Goal: Task Accomplishment & Management: Complete application form

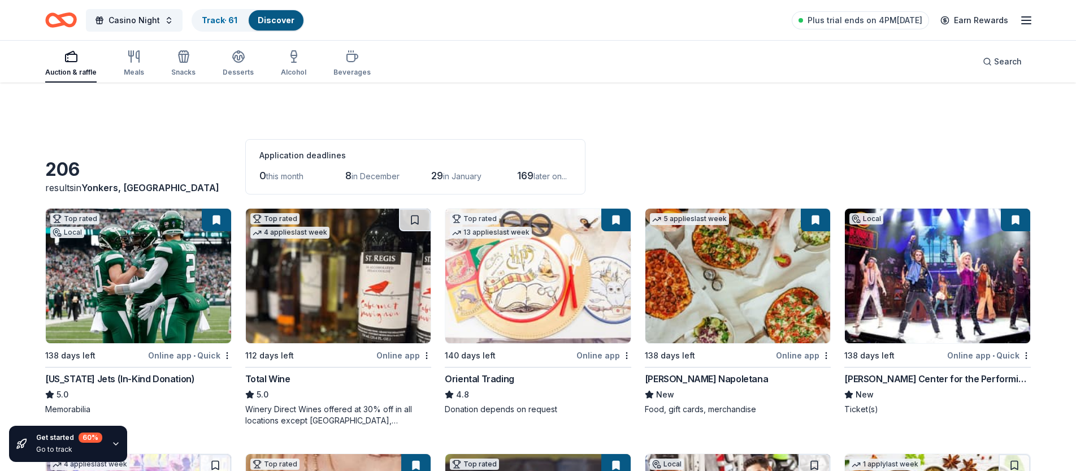
scroll to position [742, 0]
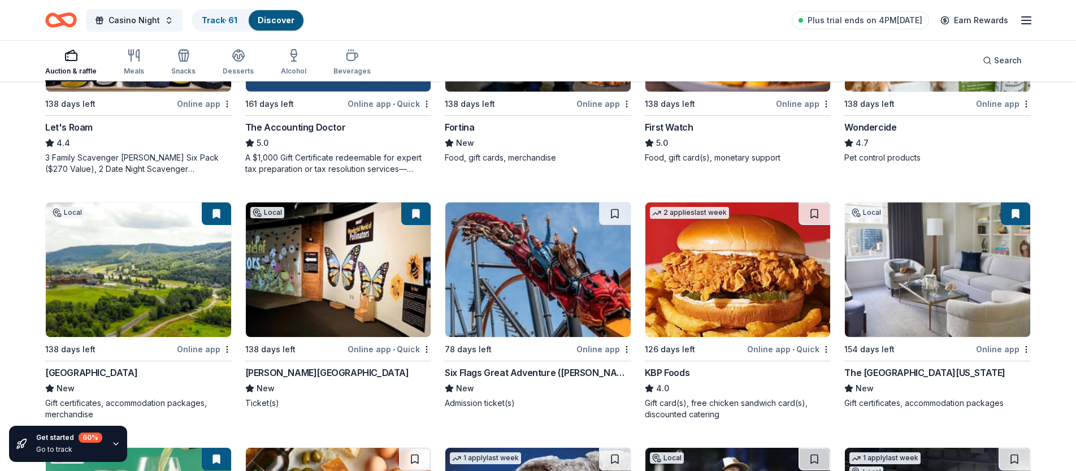
click at [1026, 17] on line "button" at bounding box center [1026, 17] width 9 height 0
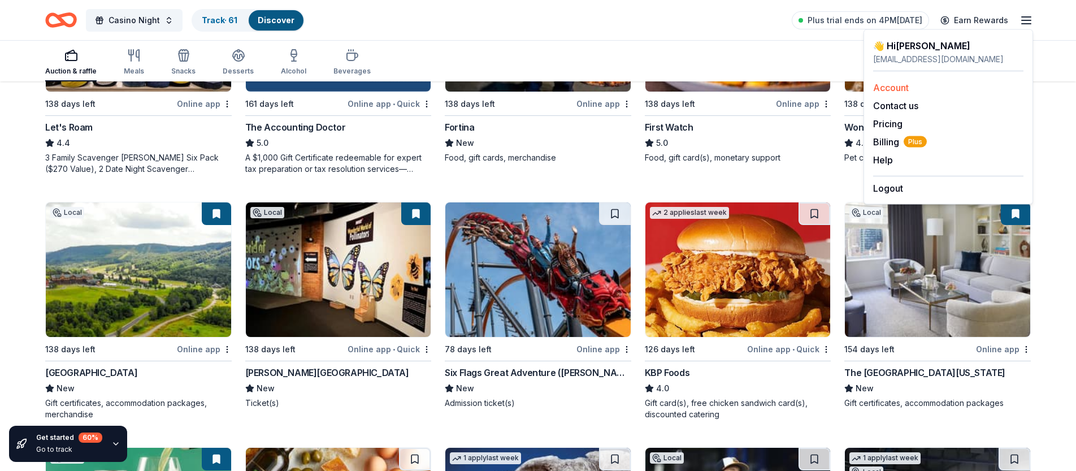
click at [901, 85] on link "Account" at bounding box center [891, 87] width 36 height 11
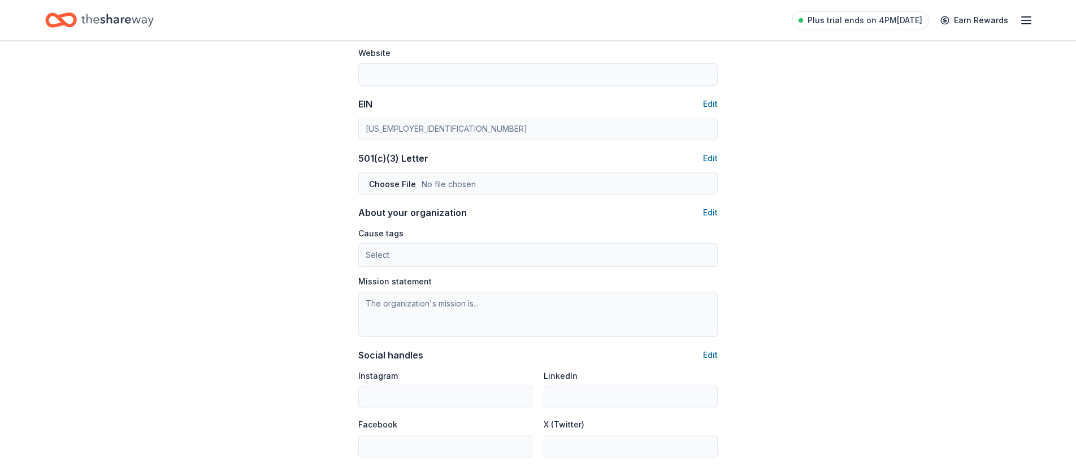
scroll to position [509, 0]
click at [715, 156] on button "Edit" at bounding box center [710, 158] width 15 height 14
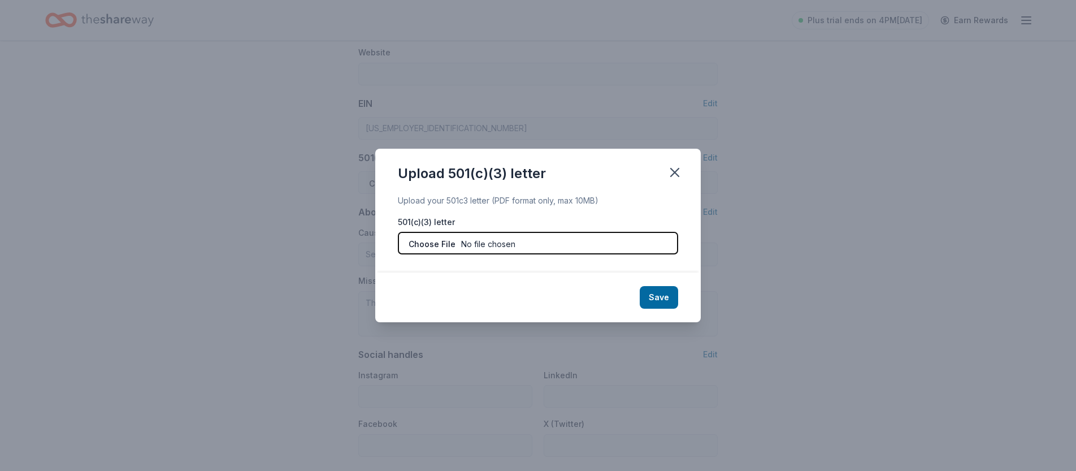
click at [579, 246] on input "file" at bounding box center [538, 243] width 280 height 23
click at [681, 169] on icon "button" at bounding box center [675, 173] width 16 height 16
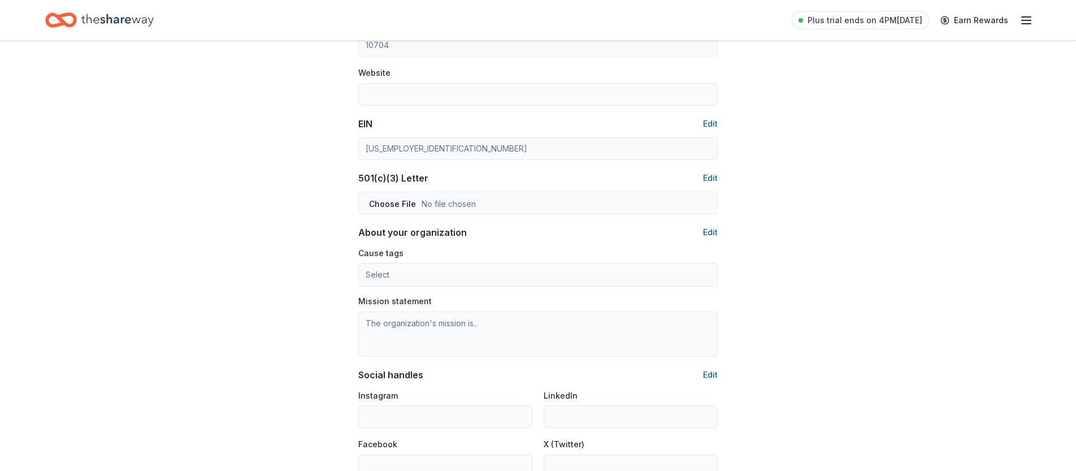
scroll to position [484, 0]
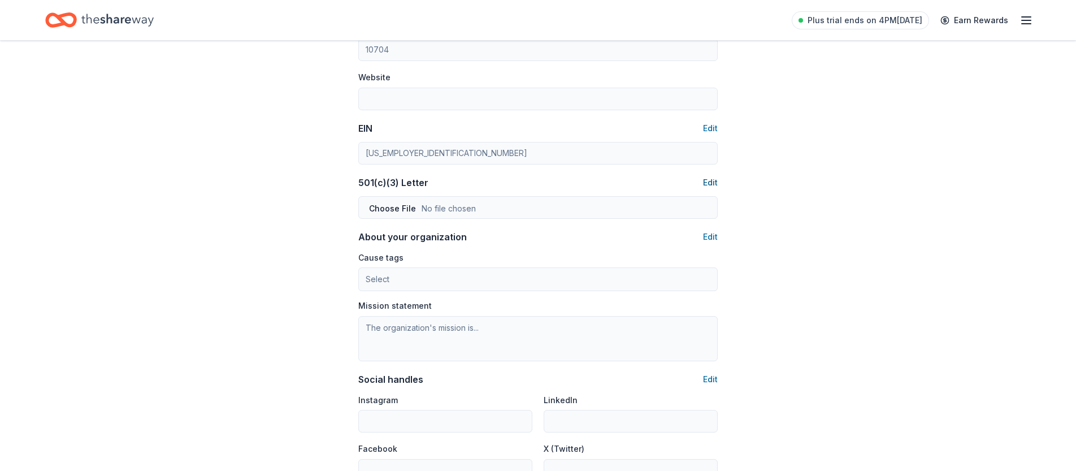
click at [712, 182] on button "Edit" at bounding box center [710, 183] width 15 height 14
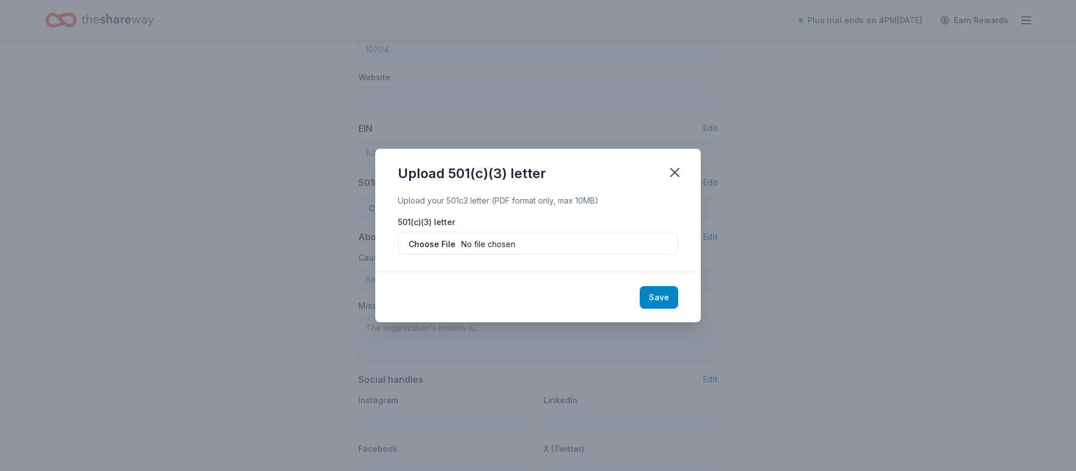
click at [664, 296] on button "Save" at bounding box center [659, 297] width 38 height 23
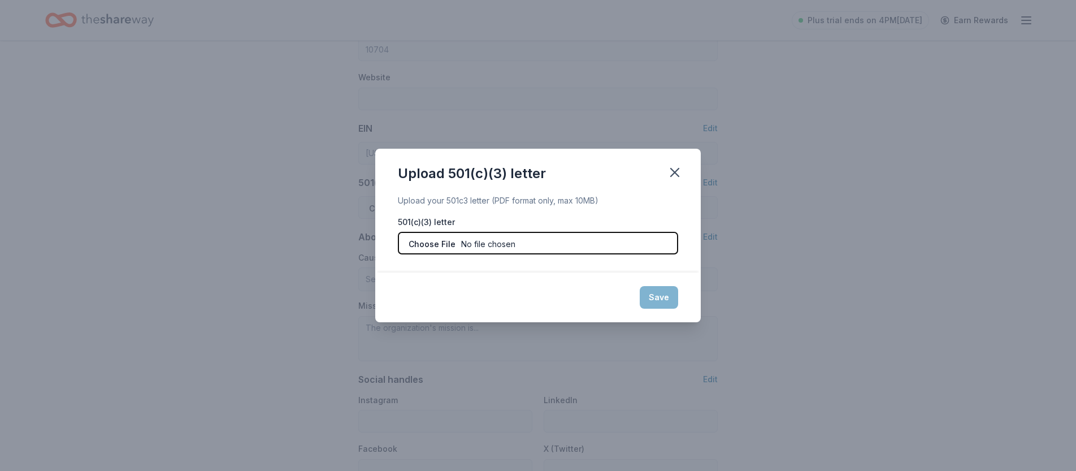
click at [456, 236] on input "file" at bounding box center [538, 243] width 280 height 23
type input "C:\fakepath\EIN Number.pdf"
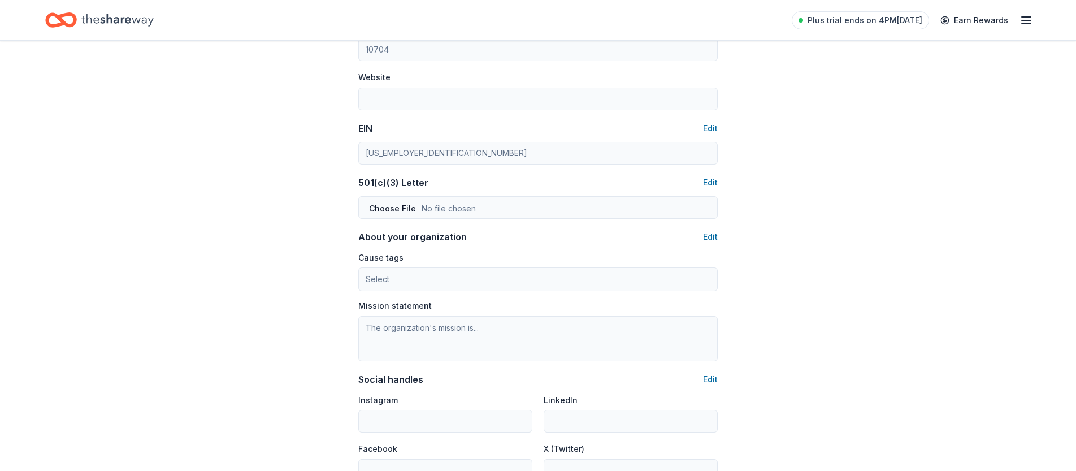
click at [667, 298] on div "Cause tags Select Mission statement" at bounding box center [538, 305] width 360 height 111
click at [709, 184] on button "Edit" at bounding box center [710, 183] width 15 height 14
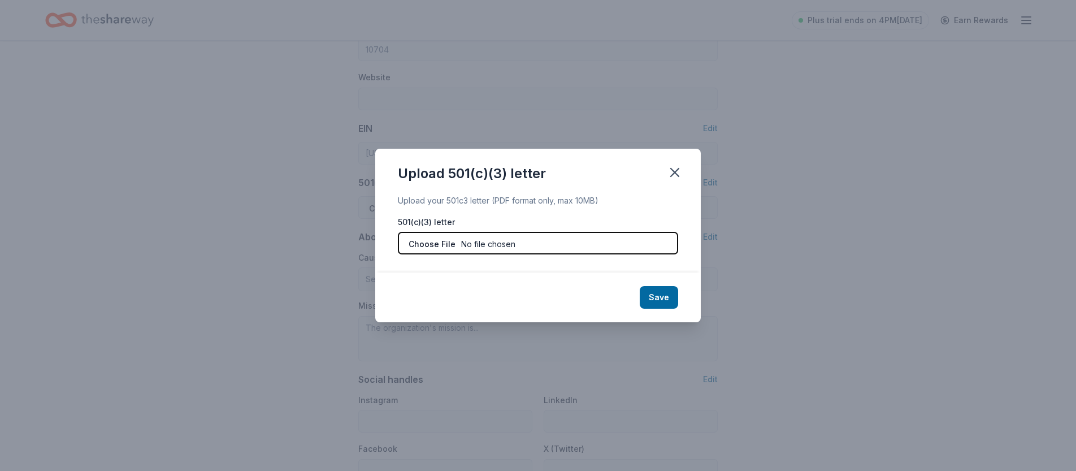
click at [448, 247] on input "file" at bounding box center [538, 243] width 280 height 23
type input "C:\fakepath\EIN Number.pdf"
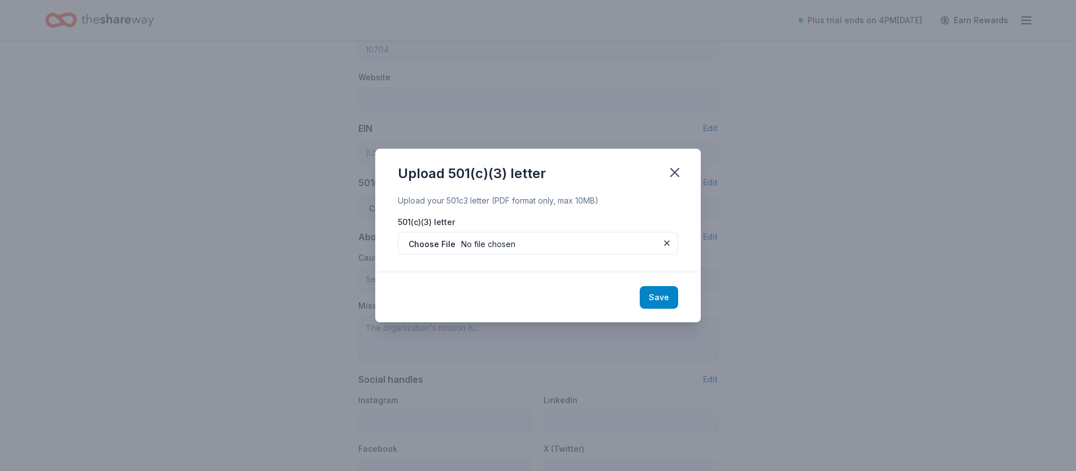
click at [655, 292] on button "Save" at bounding box center [659, 297] width 38 height 23
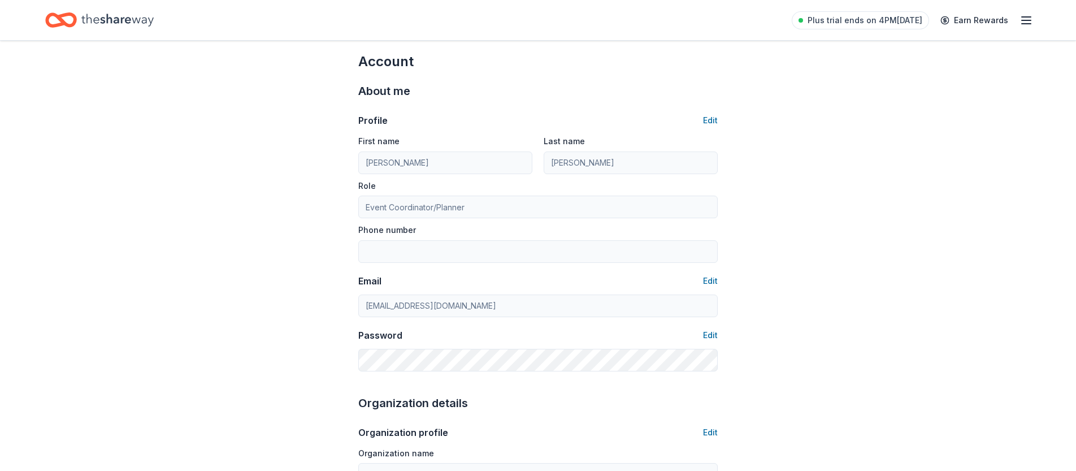
scroll to position [0, 0]
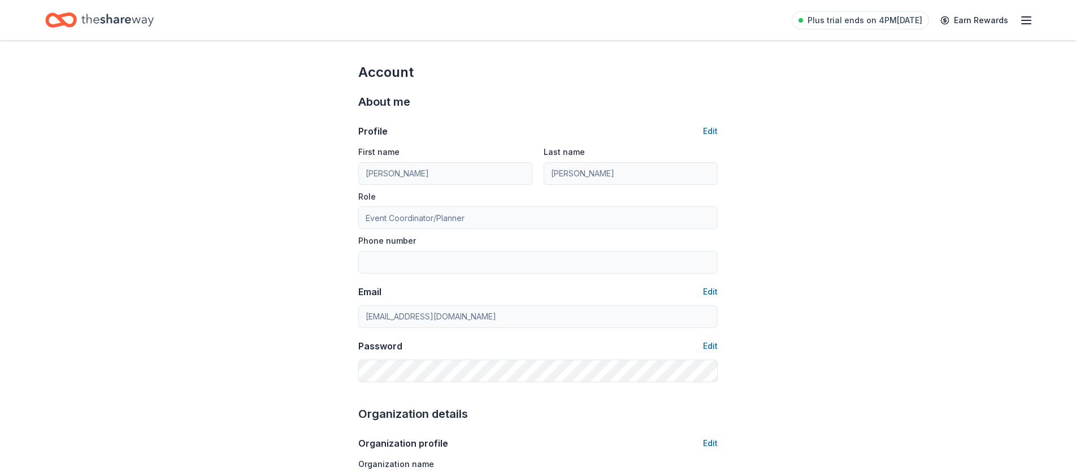
click at [108, 21] on icon "Home" at bounding box center [117, 19] width 72 height 23
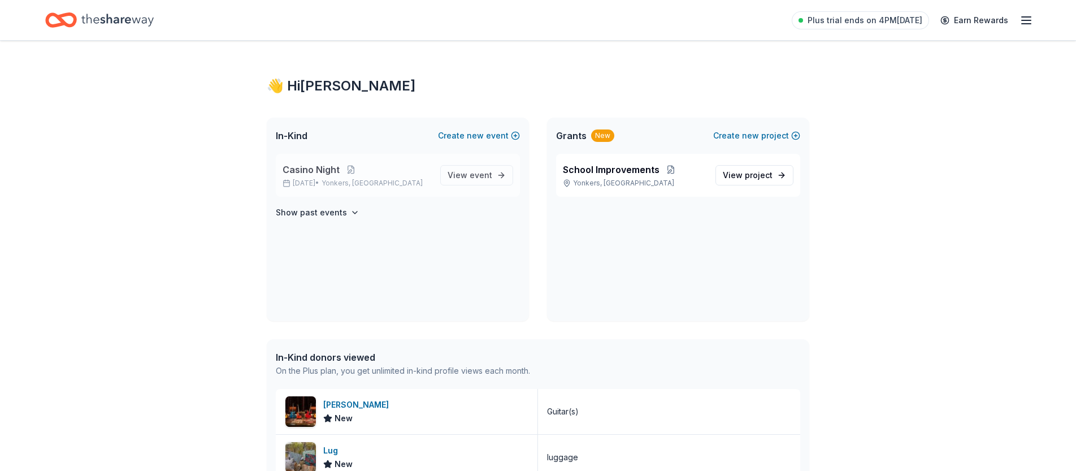
click at [335, 172] on span "Casino Night" at bounding box center [311, 170] width 57 height 14
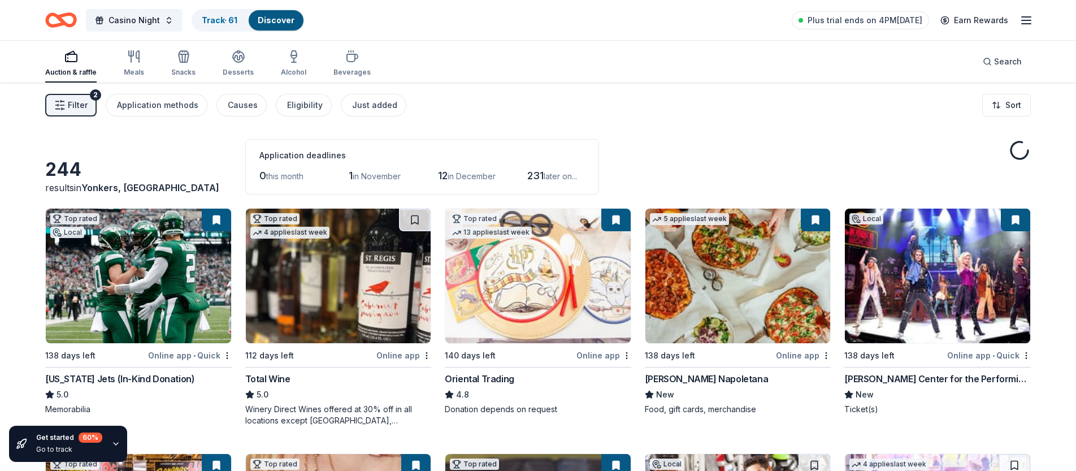
click at [398, 180] on span "in November" at bounding box center [377, 176] width 48 height 10
click at [218, 18] on link "Track · 61" at bounding box center [220, 20] width 36 height 10
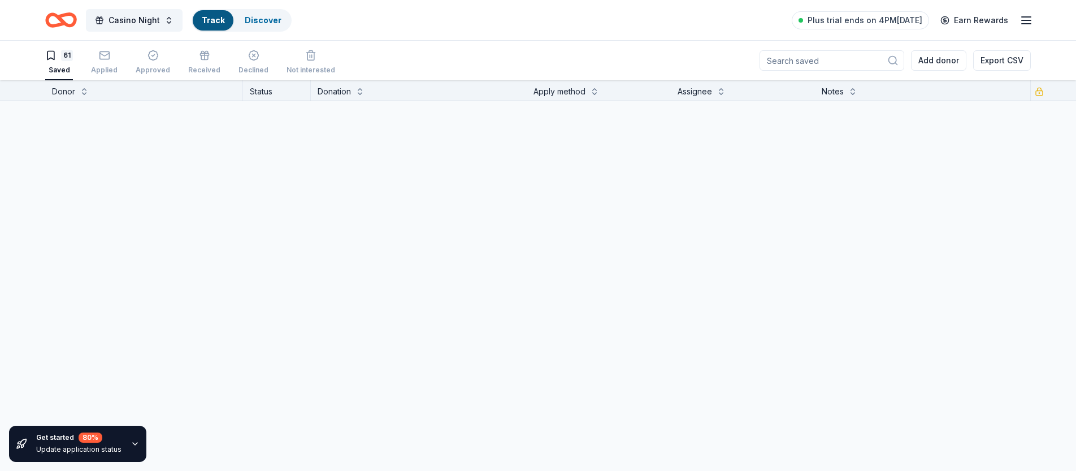
scroll to position [1, 0]
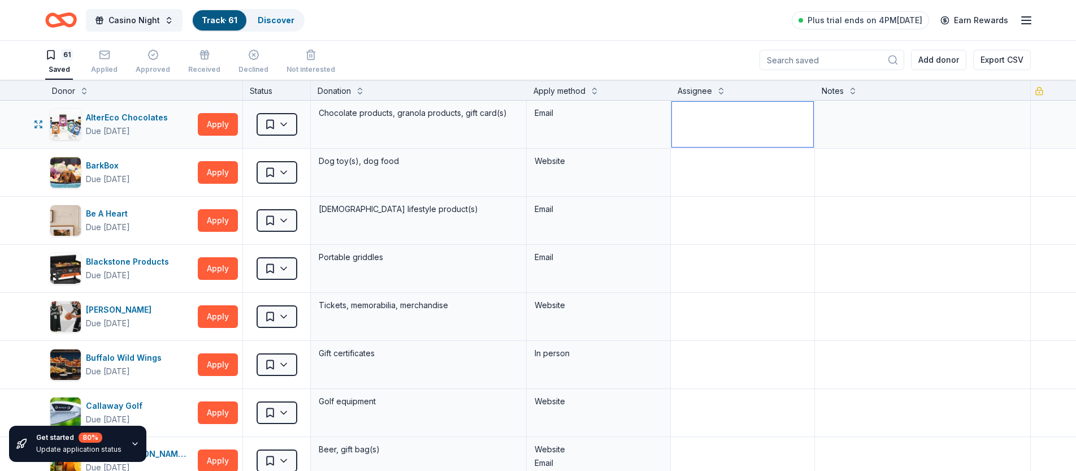
click at [721, 129] on textarea at bounding box center [742, 124] width 141 height 45
type textarea "HW"
click at [223, 126] on button "Apply" at bounding box center [218, 124] width 40 height 23
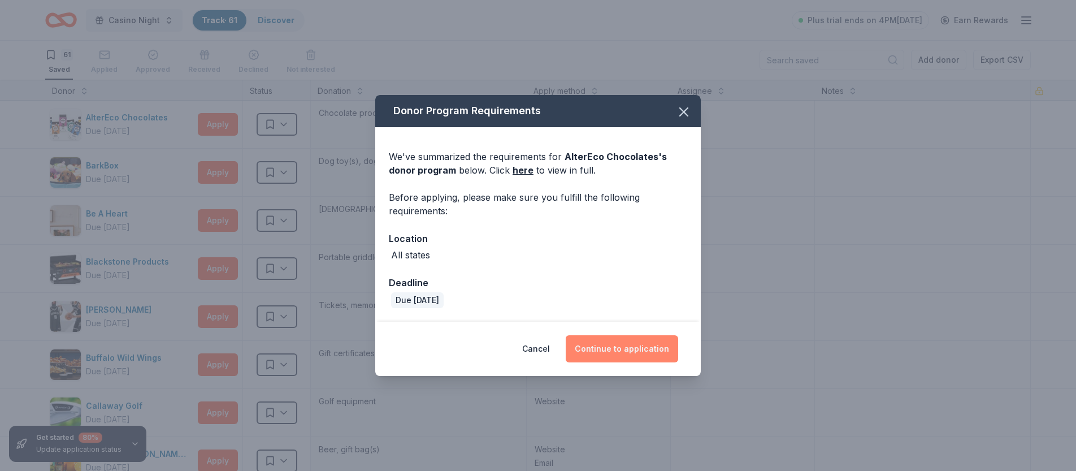
click at [615, 350] on button "Continue to application" at bounding box center [622, 348] width 113 height 27
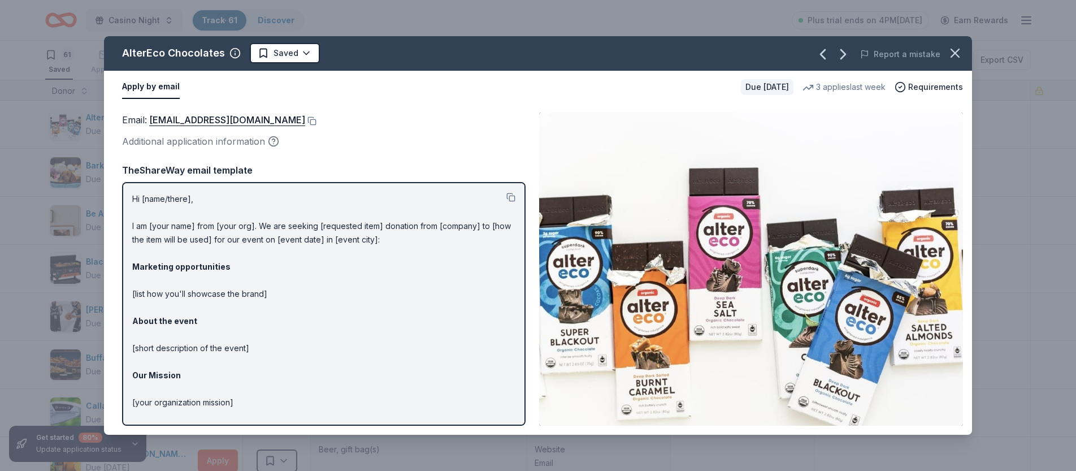
click at [146, 201] on p "Hi [name/there], I am [your name] from [your org]. We are seeking [requested it…" at bounding box center [323, 334] width 383 height 285
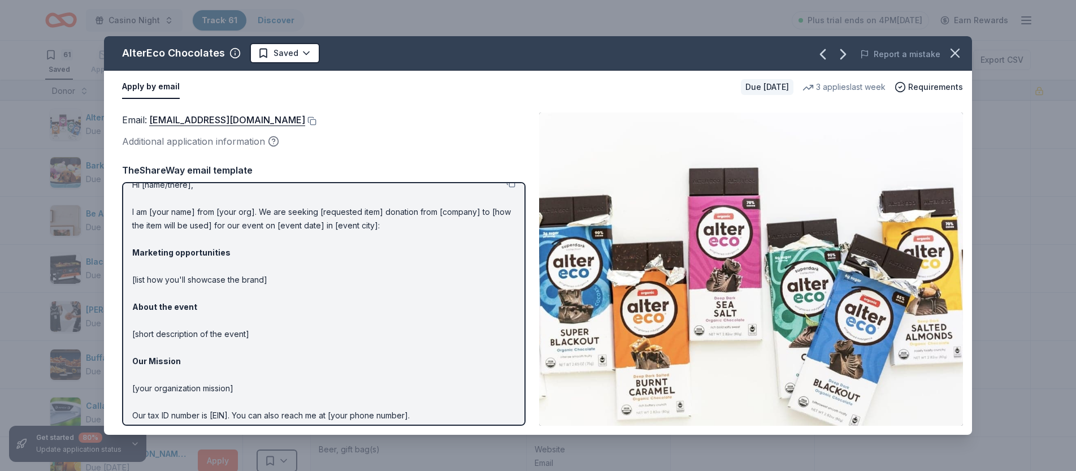
scroll to position [0, 0]
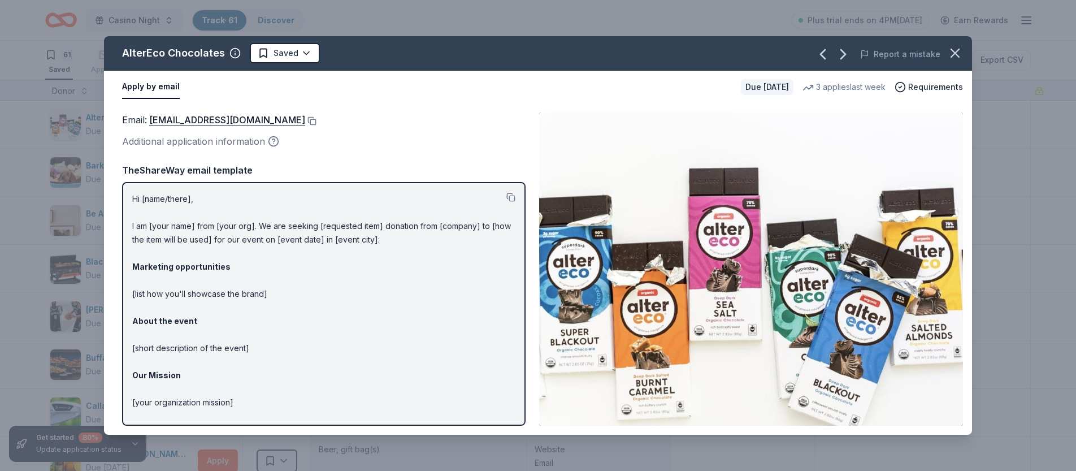
click at [271, 141] on icon "button" at bounding box center [273, 141] width 11 height 11
click at [179, 240] on p "Hi [name/there], I am [your name] from [your org]. We are seeking [requested it…" at bounding box center [323, 334] width 383 height 285
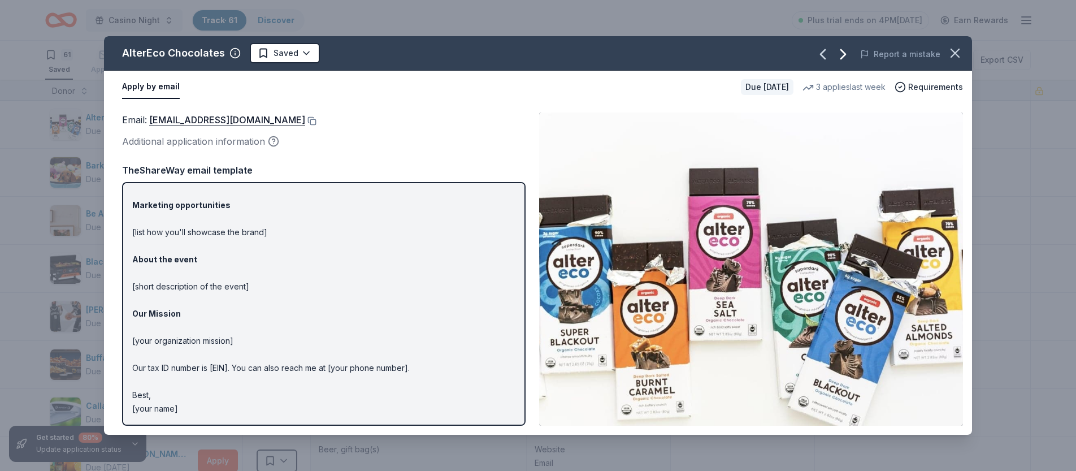
click at [846, 53] on icon "button" at bounding box center [843, 54] width 18 height 18
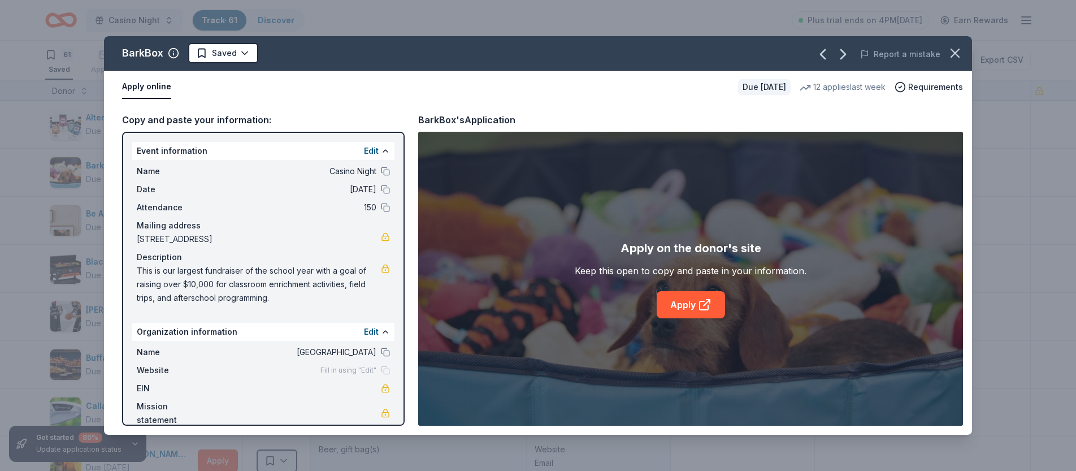
scroll to position [2, 0]
click at [321, 283] on span "This is our largest fundraiser of the school year with a goal of raising over $…" at bounding box center [259, 282] width 244 height 41
click at [957, 54] on icon "button" at bounding box center [955, 53] width 16 height 16
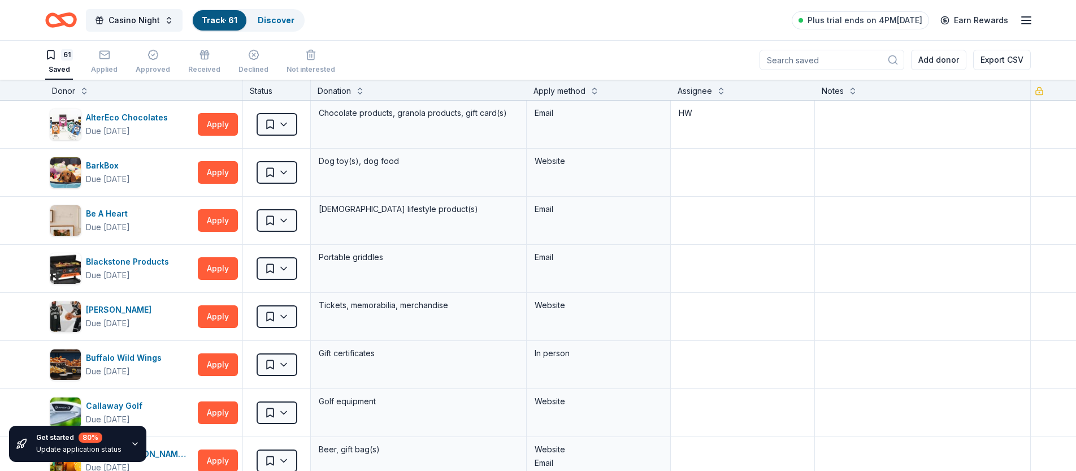
click at [1020, 18] on icon "button" at bounding box center [1027, 21] width 14 height 14
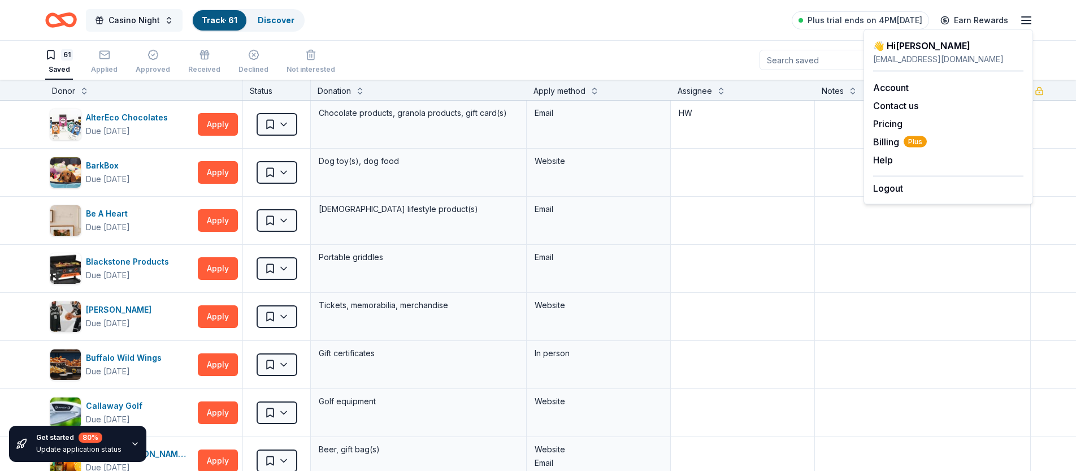
click at [142, 21] on span "Casino Night" at bounding box center [134, 21] width 51 height 14
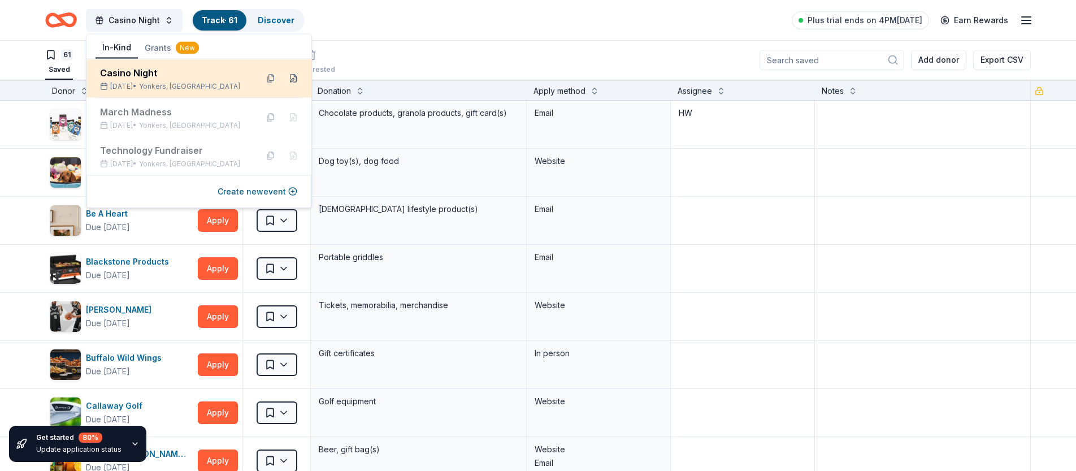
click at [295, 80] on button at bounding box center [293, 79] width 18 height 18
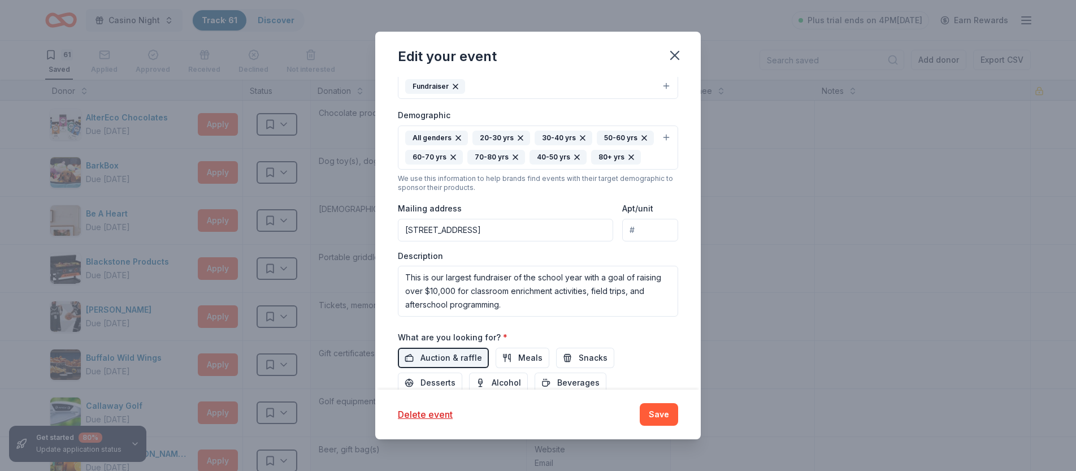
scroll to position [240, 0]
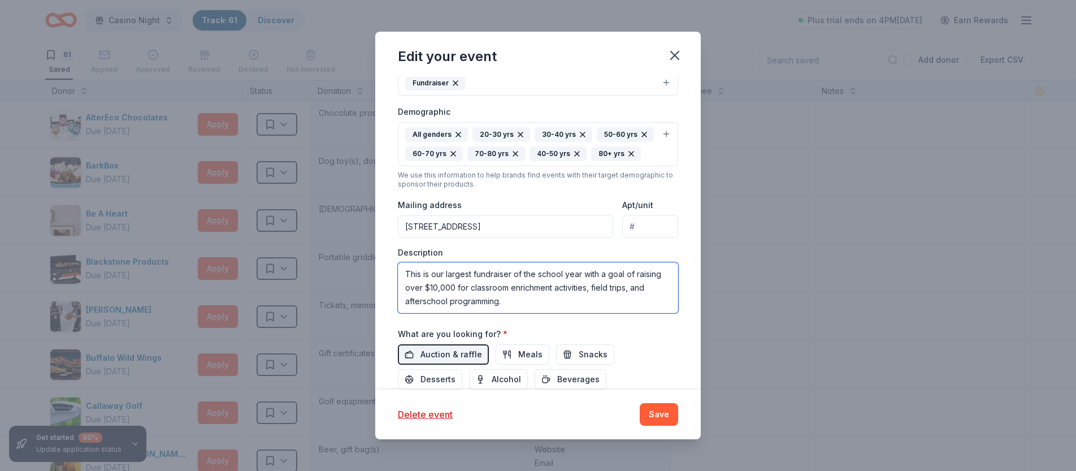
drag, startPoint x: 404, startPoint y: 269, endPoint x: 535, endPoint y: 308, distance: 136.1
click at [535, 308] on textarea "This is our largest fundraiser of the school year with a goal of raising over $…" at bounding box center [538, 287] width 280 height 51
paste textarea "ing event of the year to bring educational enrichment, field trips, and small c…"
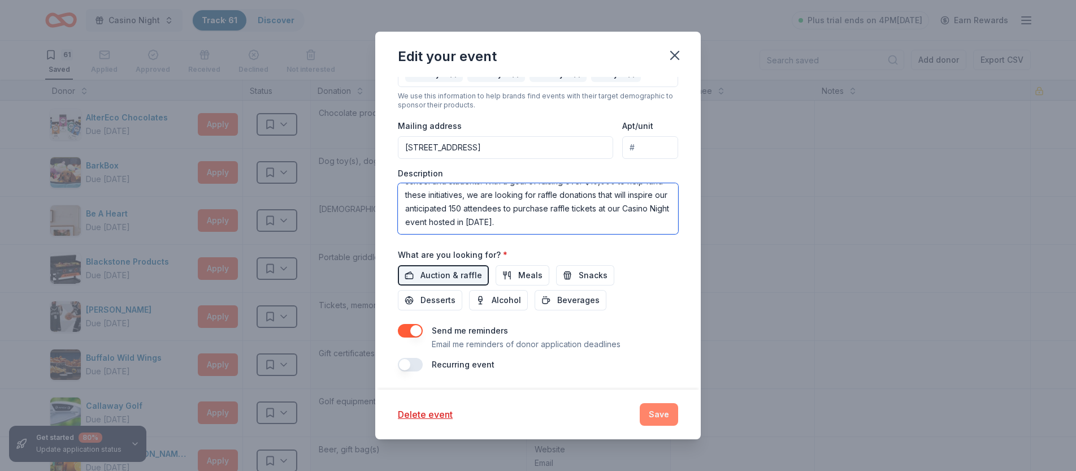
type textarea "This is our largest fundraising event of the year to bring educational enrichme…"
click at [666, 422] on button "Save" at bounding box center [659, 414] width 38 height 23
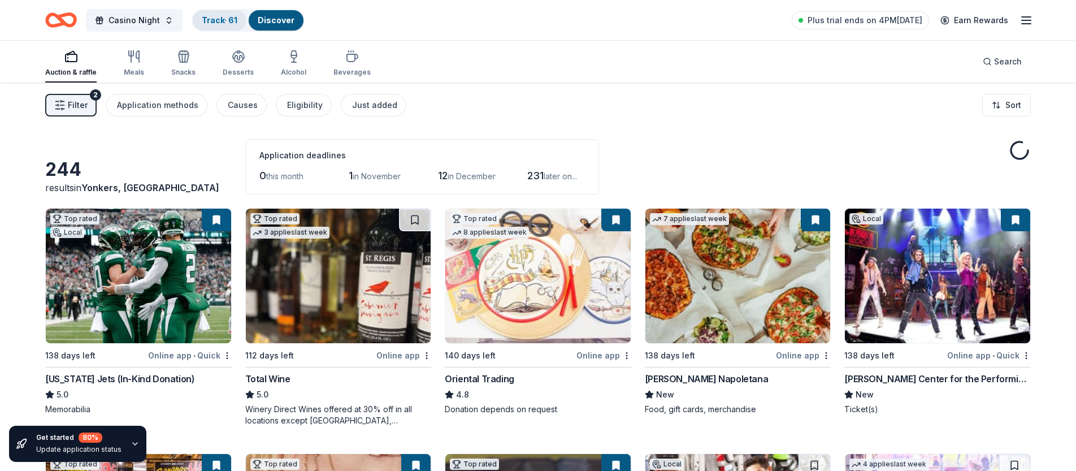
click at [202, 19] on link "Track · 61" at bounding box center [220, 20] width 36 height 10
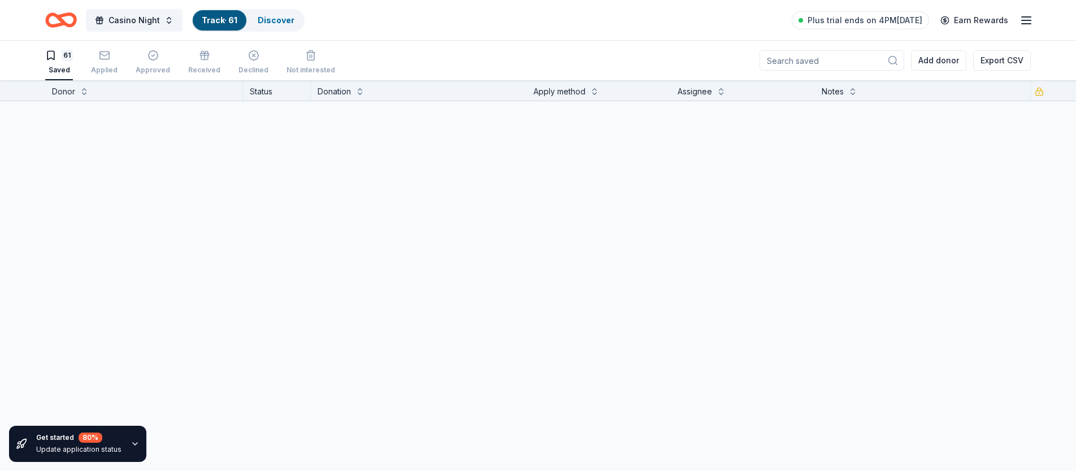
scroll to position [1, 0]
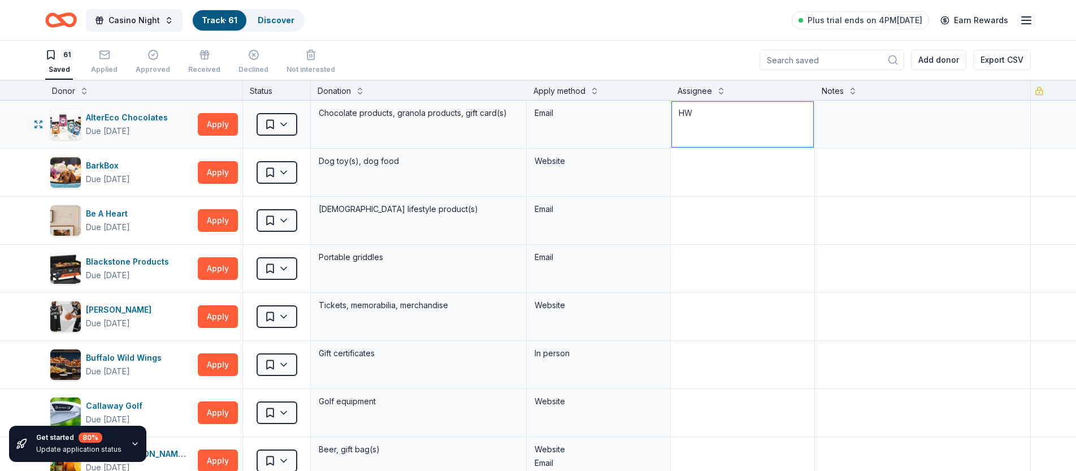
drag, startPoint x: 707, startPoint y: 112, endPoint x: 666, endPoint y: 112, distance: 41.3
click at [666, 112] on div "AlterEco Chocolates Due [DATE] Apply Saved Chocolate products, granola products…" at bounding box center [538, 124] width 1076 height 47
click at [734, 178] on textarea at bounding box center [742, 172] width 141 height 45
type textarea "HW"
click at [223, 167] on button "Apply" at bounding box center [218, 172] width 40 height 23
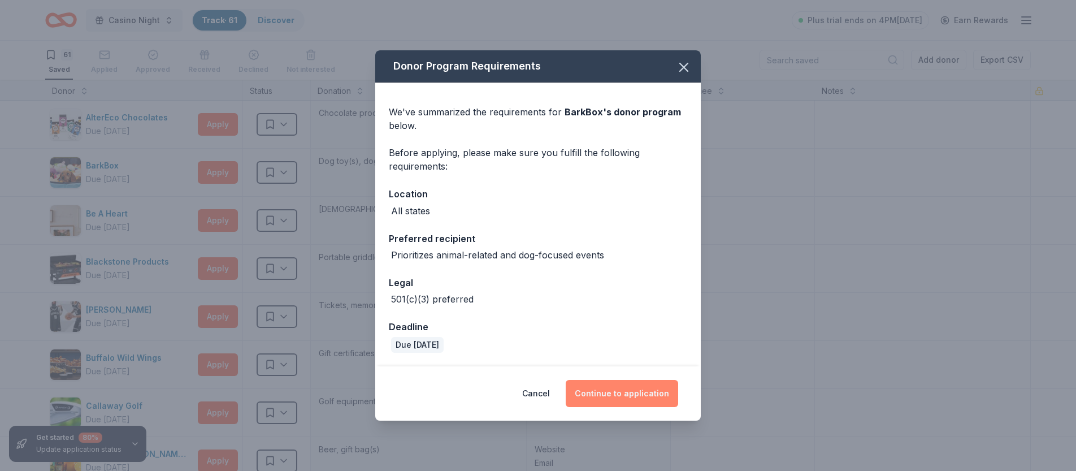
click at [613, 391] on button "Continue to application" at bounding box center [622, 393] width 113 height 27
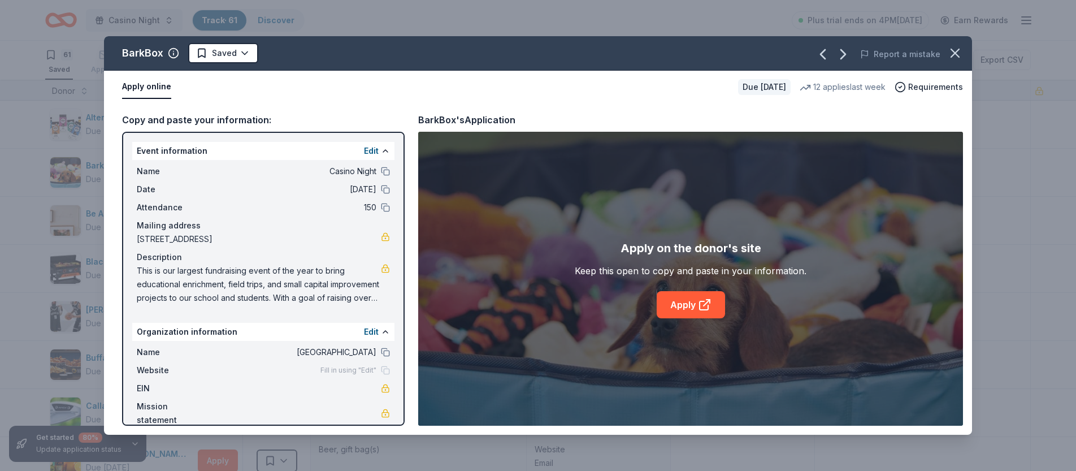
scroll to position [2, 0]
click at [672, 298] on link "Apply" at bounding box center [691, 304] width 68 height 27
click at [949, 53] on icon "button" at bounding box center [955, 53] width 16 height 16
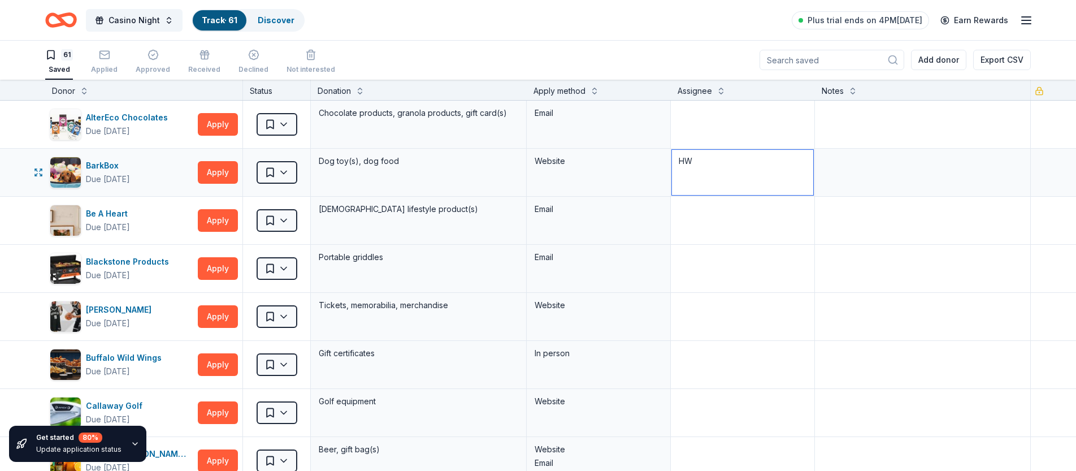
drag, startPoint x: 712, startPoint y: 168, endPoint x: 662, endPoint y: 162, distance: 50.2
click at [662, 162] on div "BarkBox Due [DATE] Apply Saved Dog toy(s), dog food Website HW" at bounding box center [538, 172] width 1076 height 47
click at [120, 211] on div "Be A Heart" at bounding box center [109, 214] width 46 height 14
click at [37, 221] on icon "button" at bounding box center [38, 220] width 9 height 9
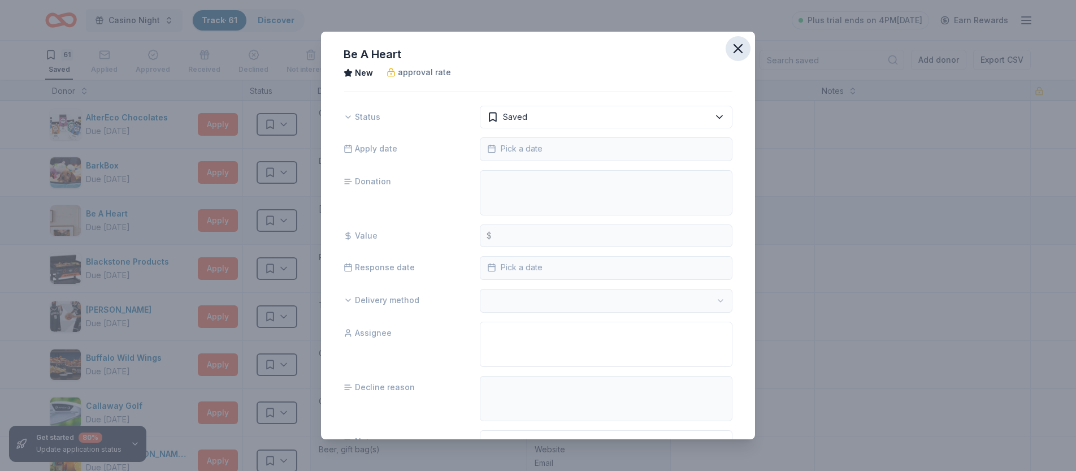
click at [739, 45] on icon "button" at bounding box center [738, 49] width 16 height 16
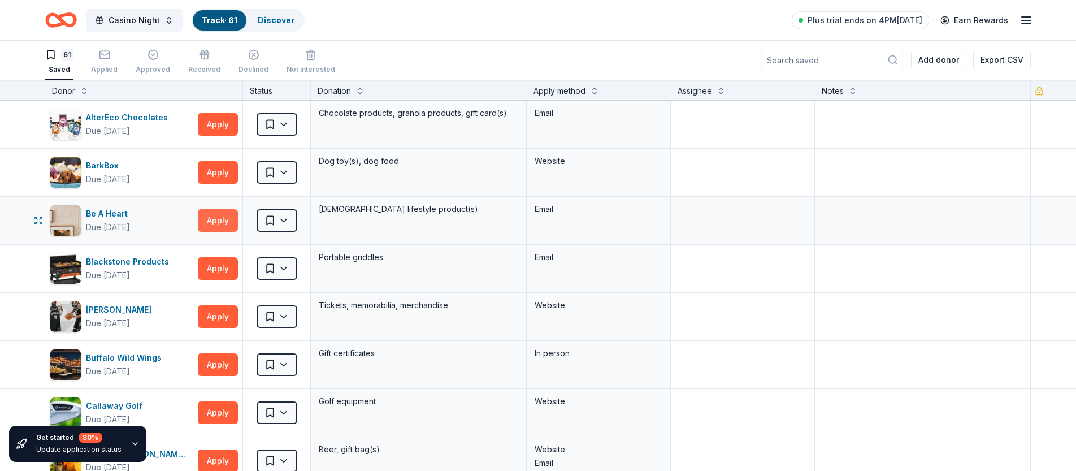
click at [226, 219] on button "Apply" at bounding box center [218, 220] width 40 height 23
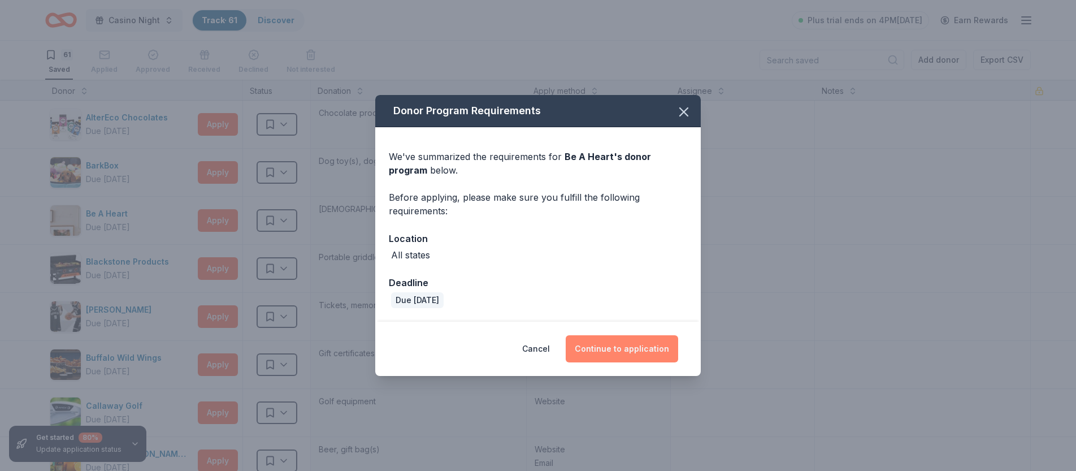
click at [628, 349] on button "Continue to application" at bounding box center [622, 348] width 113 height 27
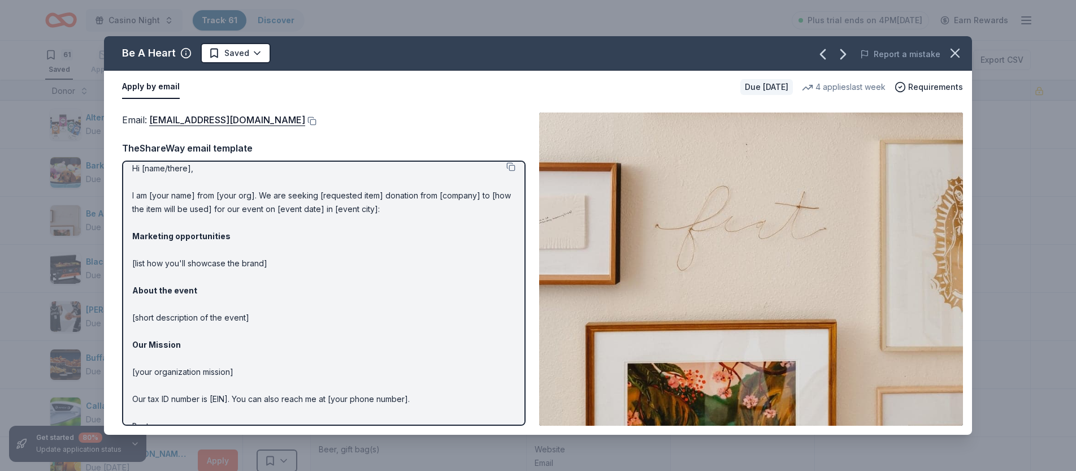
scroll to position [0, 0]
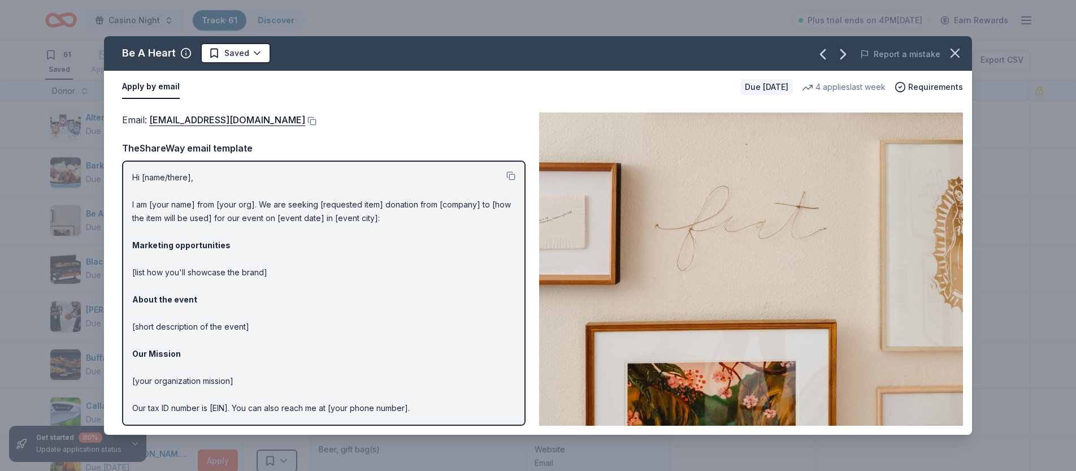
click at [155, 201] on p "Hi [name/there], I am [your name] from [your org]. We are seeking [requested it…" at bounding box center [323, 313] width 383 height 285
click at [141, 172] on p "Hi [name/there], I am [your name] from [your org]. We are seeking [requested it…" at bounding box center [323, 313] width 383 height 285
click at [147, 177] on p "Hi [name/there], I am [your name] from [your org]. We are seeking [requested it…" at bounding box center [323, 313] width 383 height 285
click at [393, 355] on p "Hi [name/there], I am [your name] from [your org]. We are seeking [requested it…" at bounding box center [323, 313] width 383 height 285
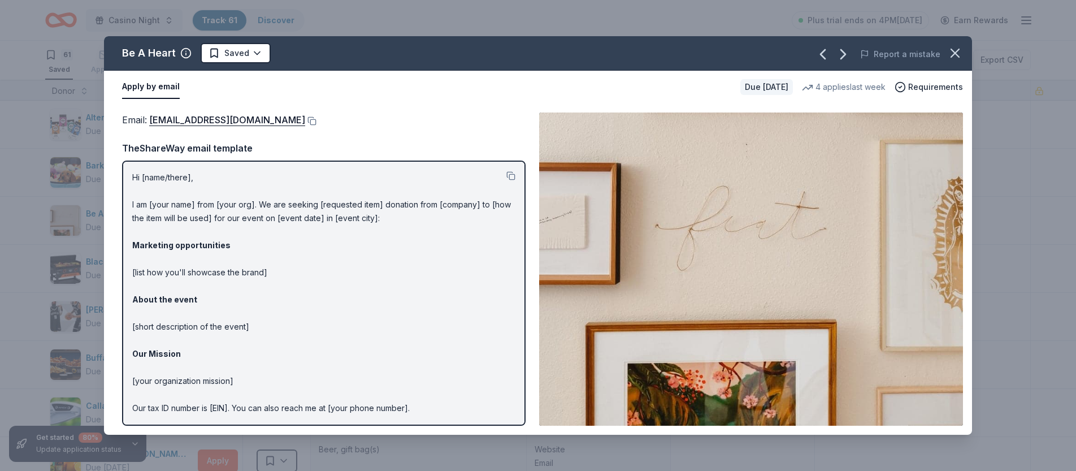
click at [155, 90] on button "Apply by email" at bounding box center [151, 87] width 58 height 24
click at [25, 146] on div "Be A Heart Saved Report a mistake Apply by email Due [DATE] 4 applies last week…" at bounding box center [538, 235] width 1076 height 471
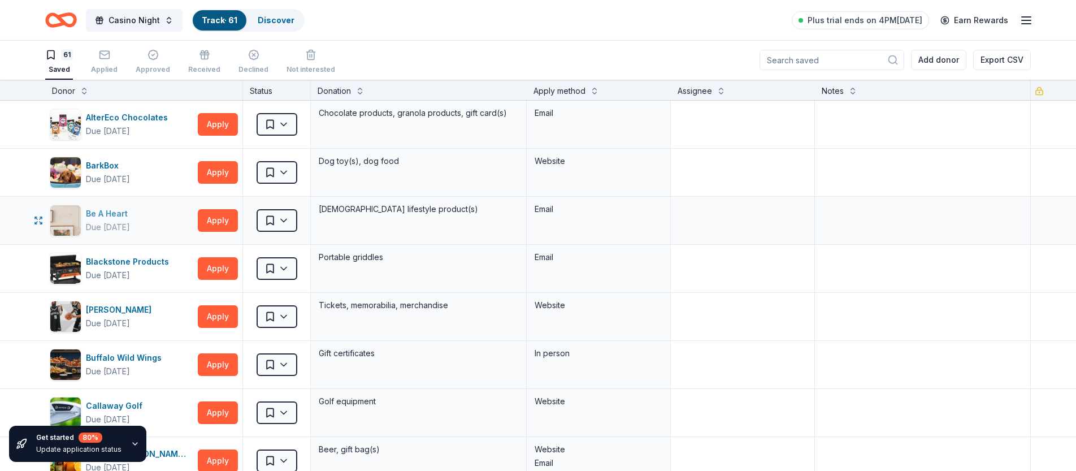
click at [99, 212] on div "Be A Heart" at bounding box center [109, 214] width 46 height 14
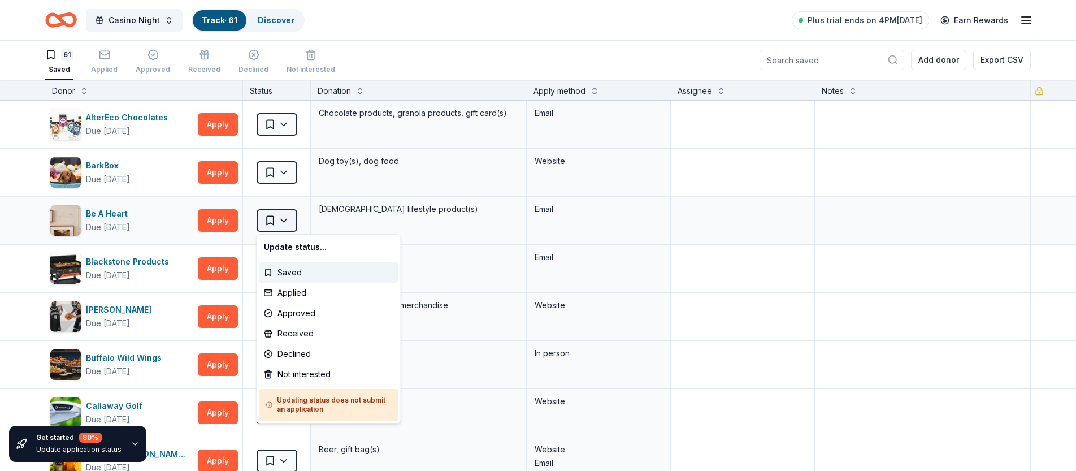
click at [286, 222] on html "Casino Night Track · 61 Discover Plus trial ends on 4PM[DATE] Earn Rewards 61 S…" at bounding box center [538, 234] width 1076 height 471
click at [223, 220] on html "Casino Night Track · 61 Discover Plus trial ends on 4PM[DATE] Earn Rewards 61 S…" at bounding box center [538, 234] width 1076 height 471
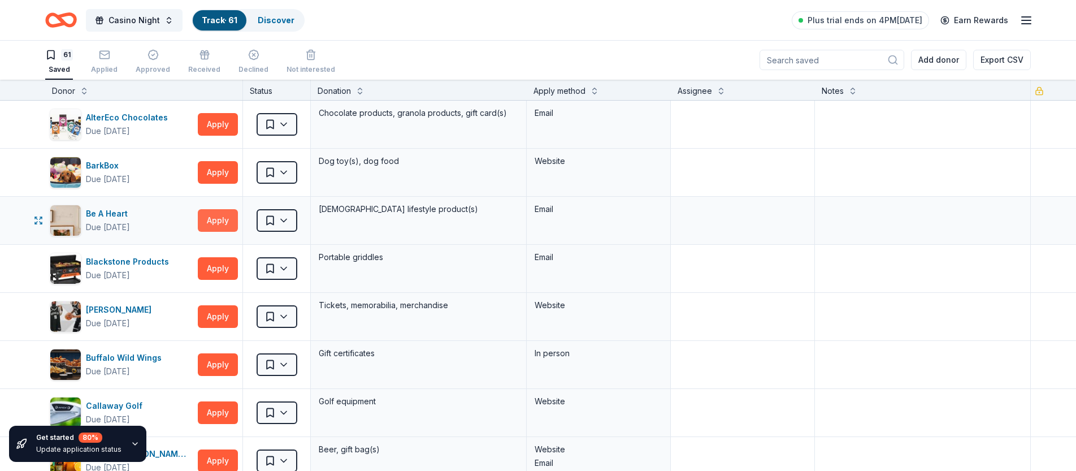
click at [208, 220] on button "Apply" at bounding box center [218, 220] width 40 height 23
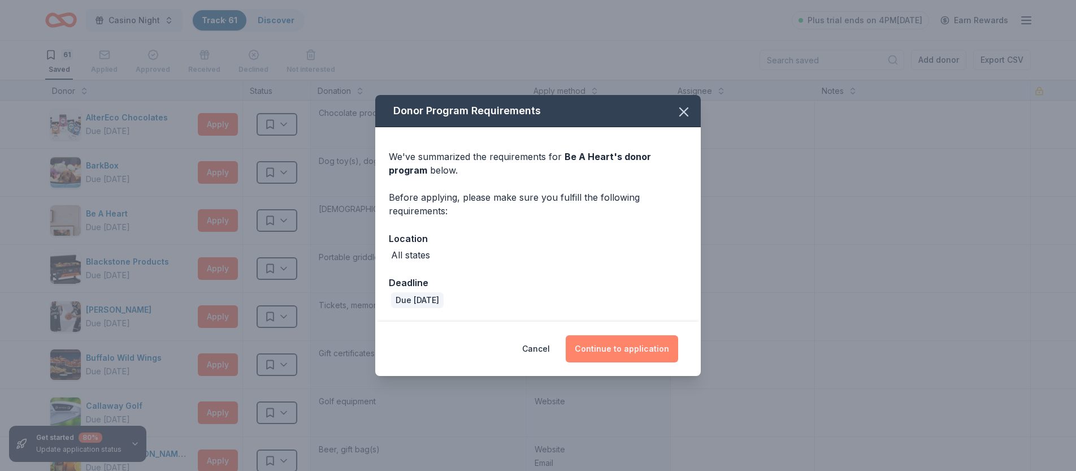
click at [609, 346] on button "Continue to application" at bounding box center [622, 348] width 113 height 27
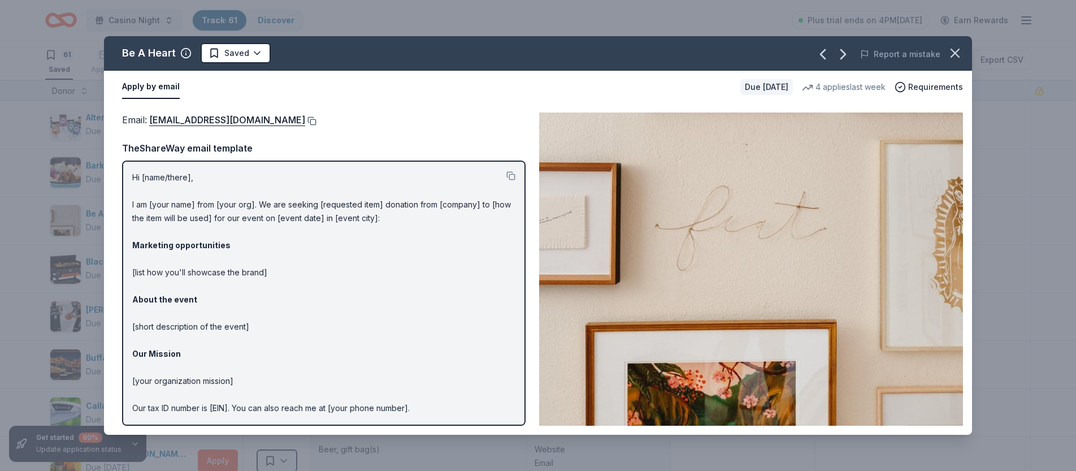
click at [305, 120] on button at bounding box center [310, 120] width 11 height 9
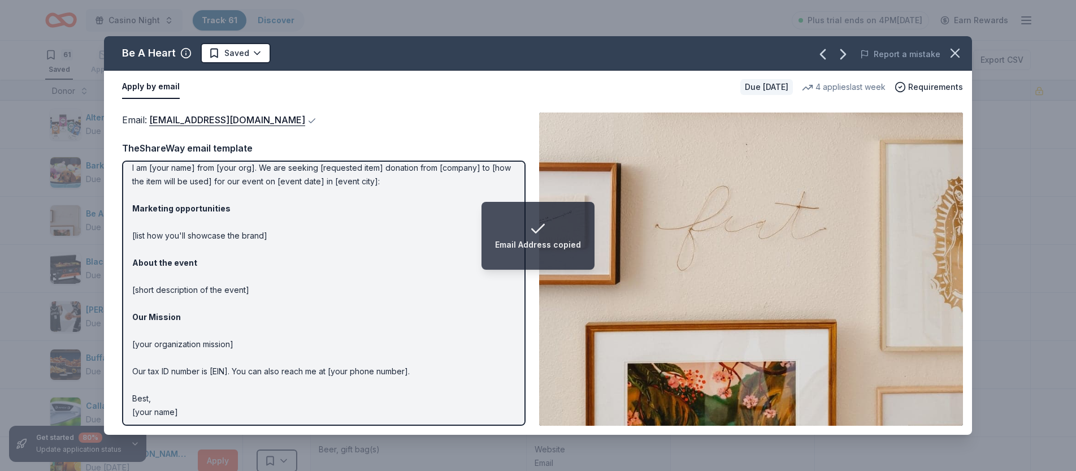
scroll to position [40, 0]
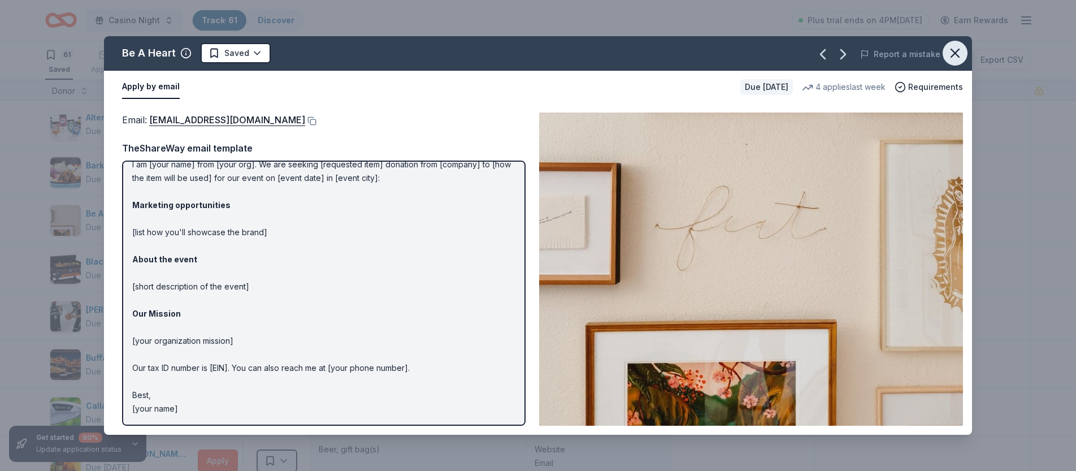
click at [961, 53] on icon "button" at bounding box center [955, 53] width 16 height 16
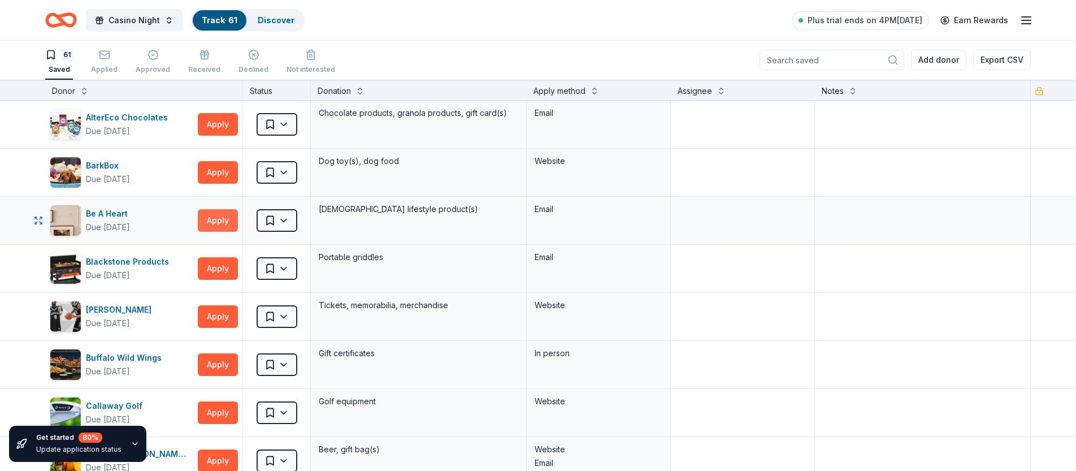
click at [205, 219] on button "Apply" at bounding box center [218, 220] width 40 height 23
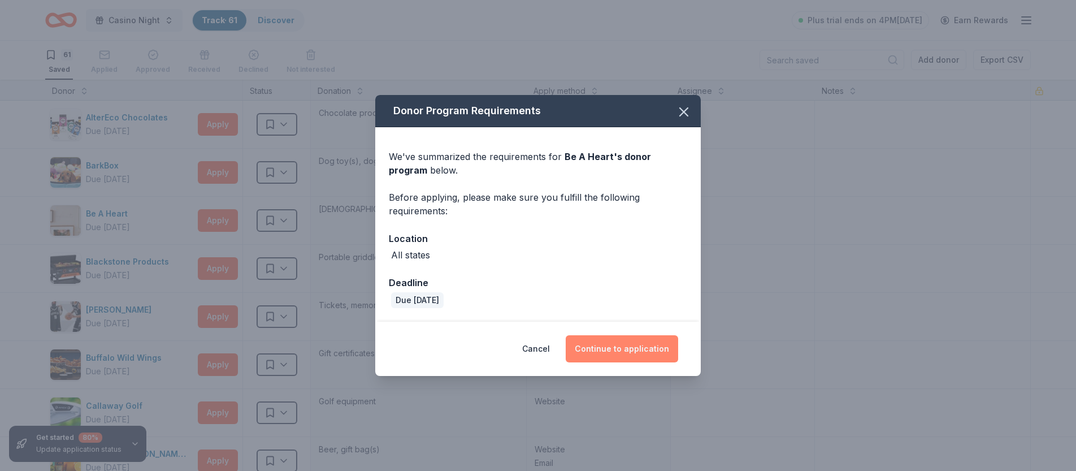
click at [637, 347] on button "Continue to application" at bounding box center [622, 348] width 113 height 27
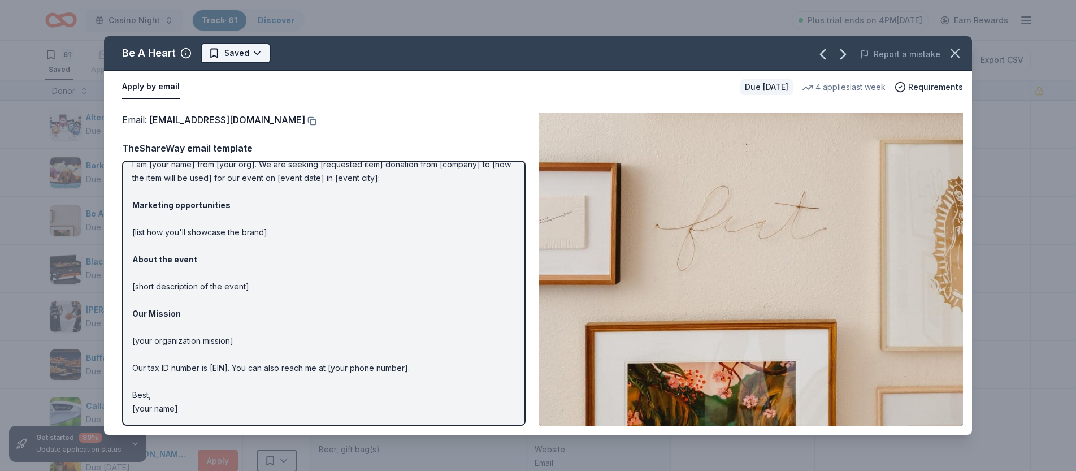
scroll to position [0, 0]
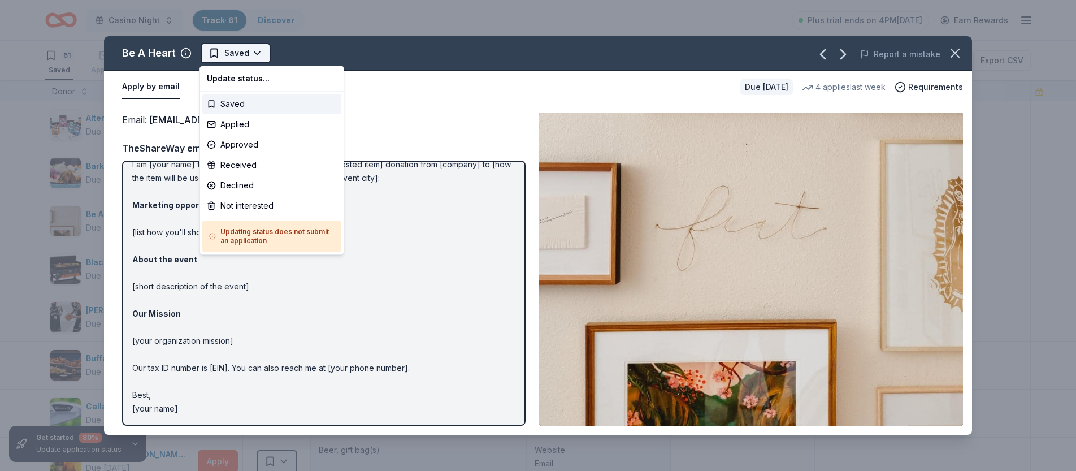
click at [218, 57] on html "Casino Night Track · 61 Discover Plus trial ends on 4PM[DATE] Earn Rewards 61 S…" at bounding box center [538, 235] width 1076 height 471
click at [243, 125] on div "Applied" at bounding box center [271, 124] width 139 height 20
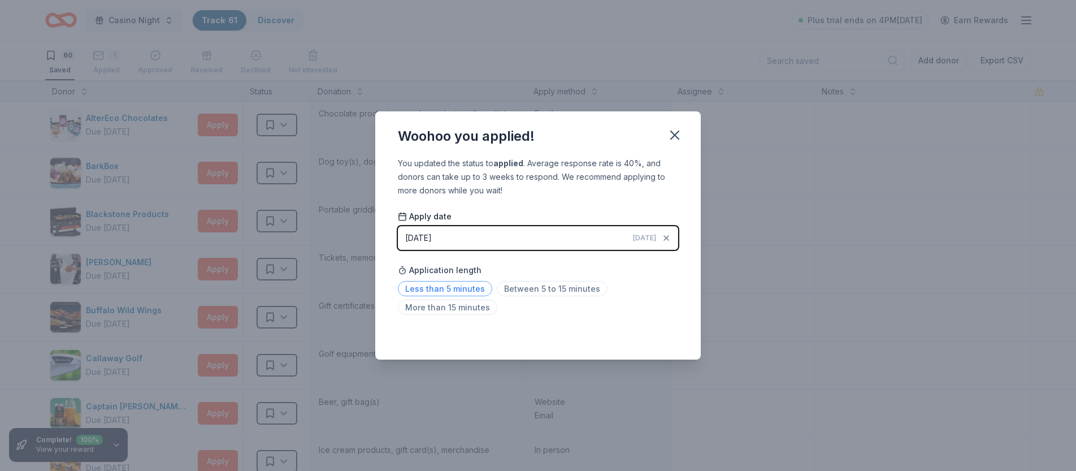
click at [457, 291] on span "Less than 5 minutes" at bounding box center [445, 288] width 94 height 15
click at [678, 136] on icon "button" at bounding box center [675, 135] width 16 height 16
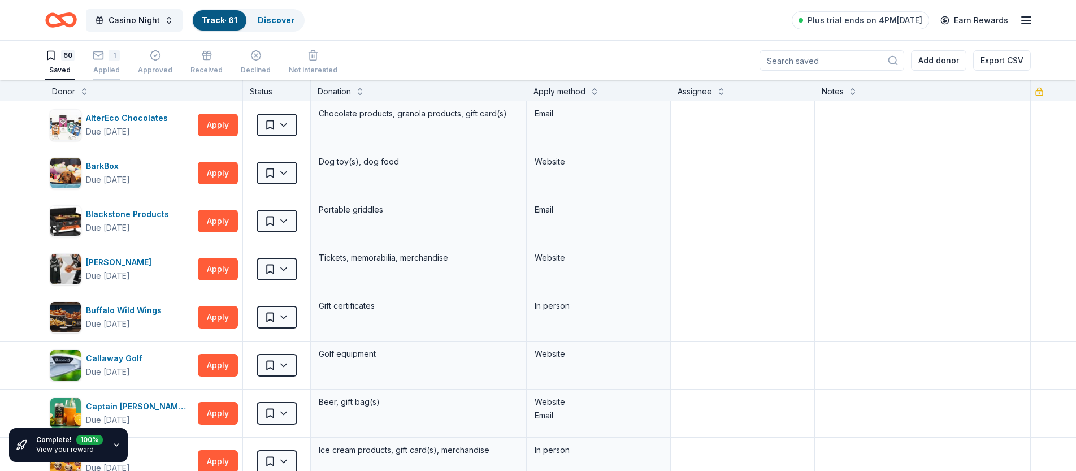
click at [102, 57] on icon "button" at bounding box center [98, 55] width 11 height 11
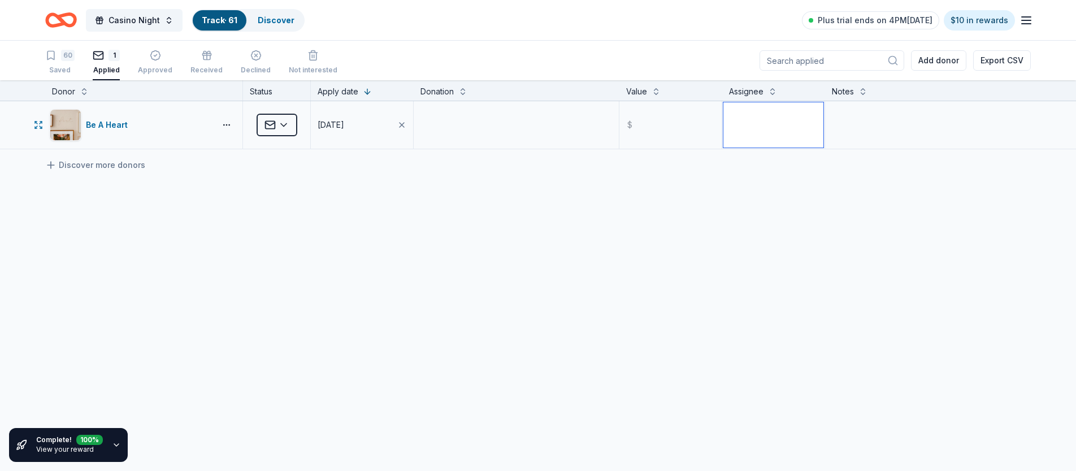
click at [784, 132] on textarea at bounding box center [774, 124] width 100 height 45
type textarea "HW"
type textarea "Applied via email"
click at [624, 224] on div "Be A Heart Applied [DATE] $ HW Applied via email Discover more donors" at bounding box center [538, 231] width 1076 height 261
click at [66, 66] on div "Saved" at bounding box center [59, 70] width 29 height 9
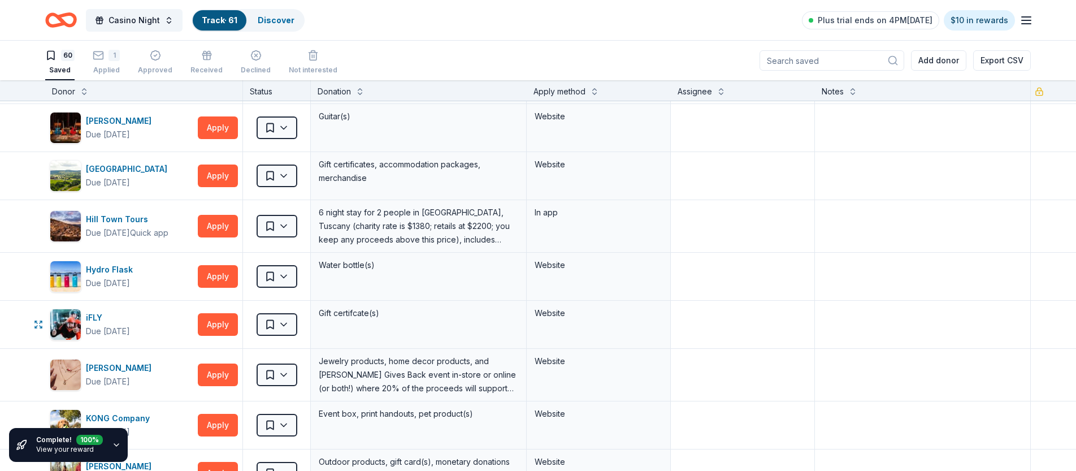
scroll to position [671, 0]
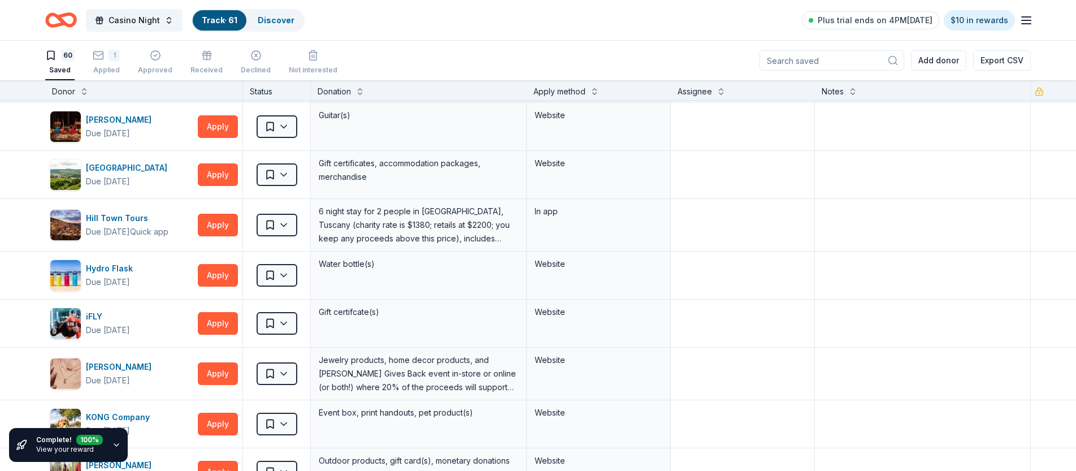
click at [114, 443] on icon "button" at bounding box center [116, 444] width 9 height 9
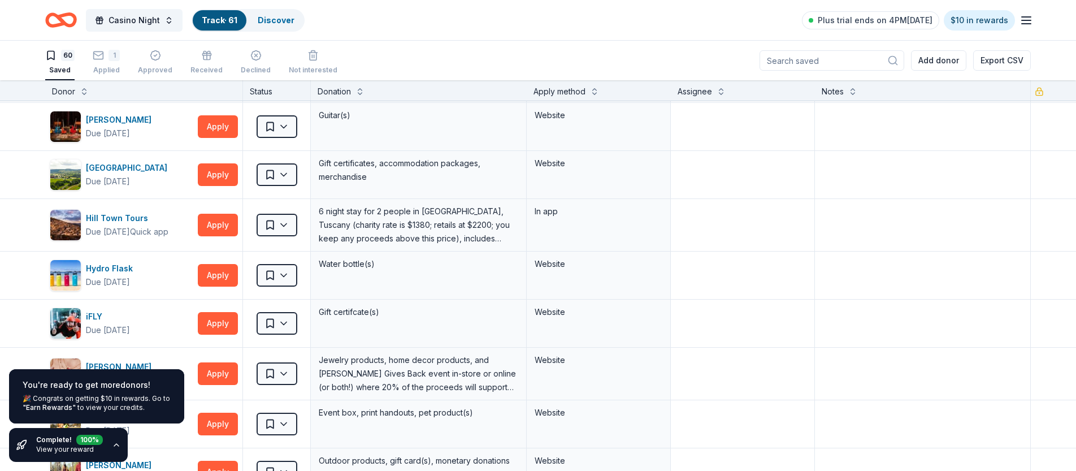
click at [171, 444] on div "You're ready to get more donors ! 🎉 Congrats on getting $10 in rewards. Go to "…" at bounding box center [96, 415] width 193 height 111
click at [114, 444] on icon "button" at bounding box center [116, 445] width 5 height 2
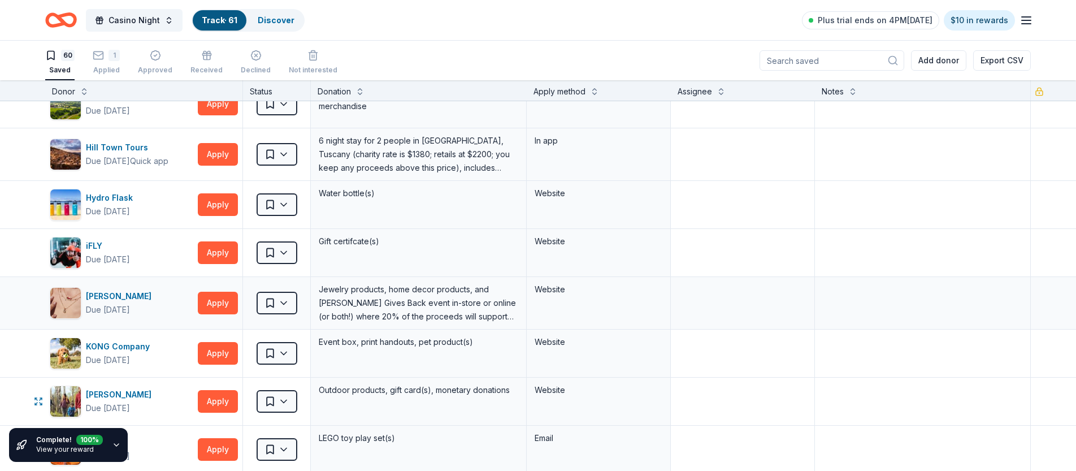
scroll to position [743, 0]
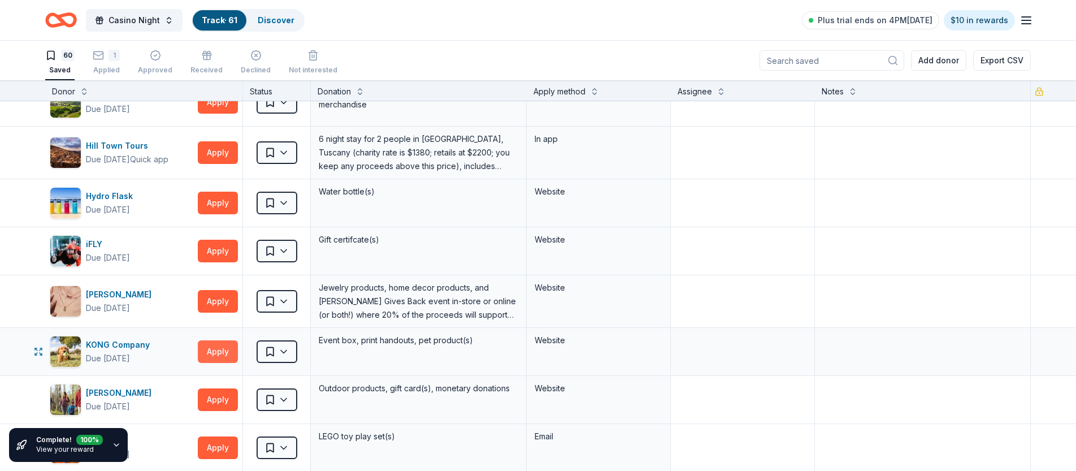
click at [220, 353] on button "Apply" at bounding box center [218, 351] width 40 height 23
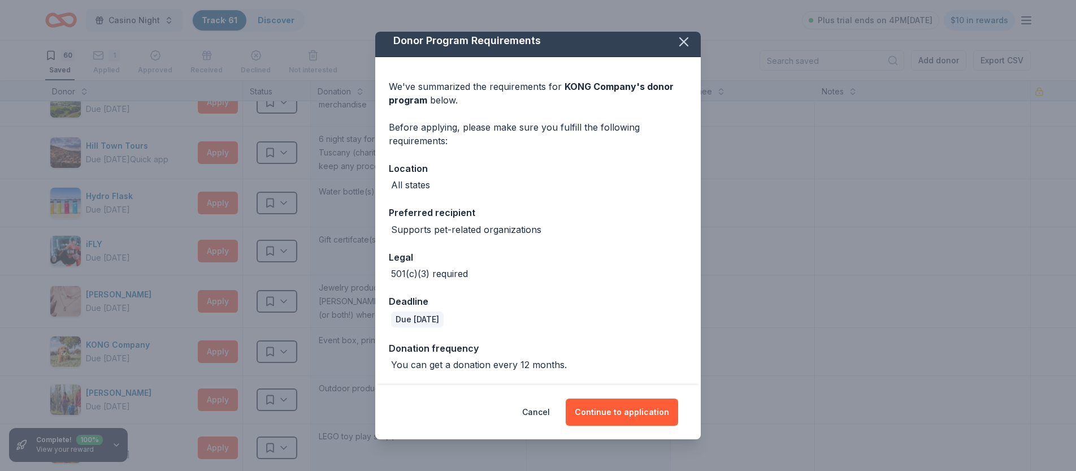
scroll to position [0, 0]
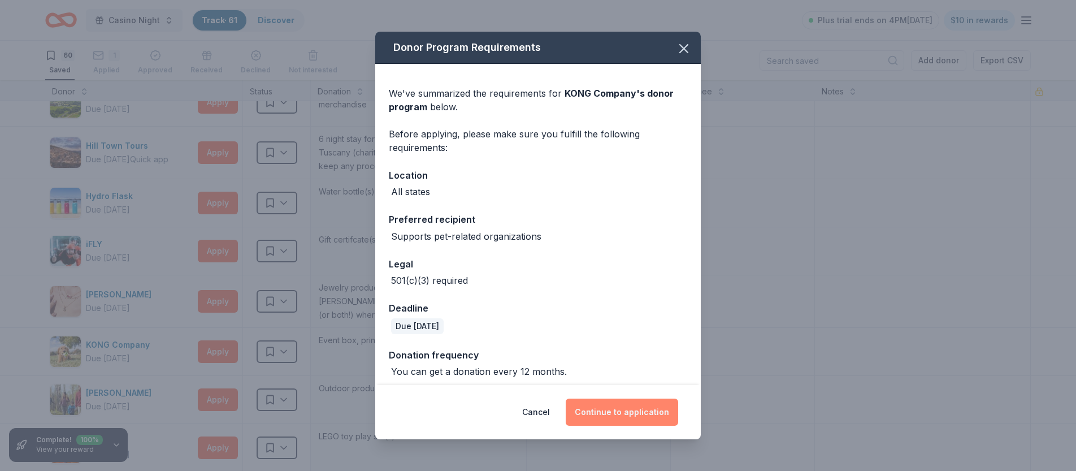
click at [629, 415] on button "Continue to application" at bounding box center [622, 412] width 113 height 27
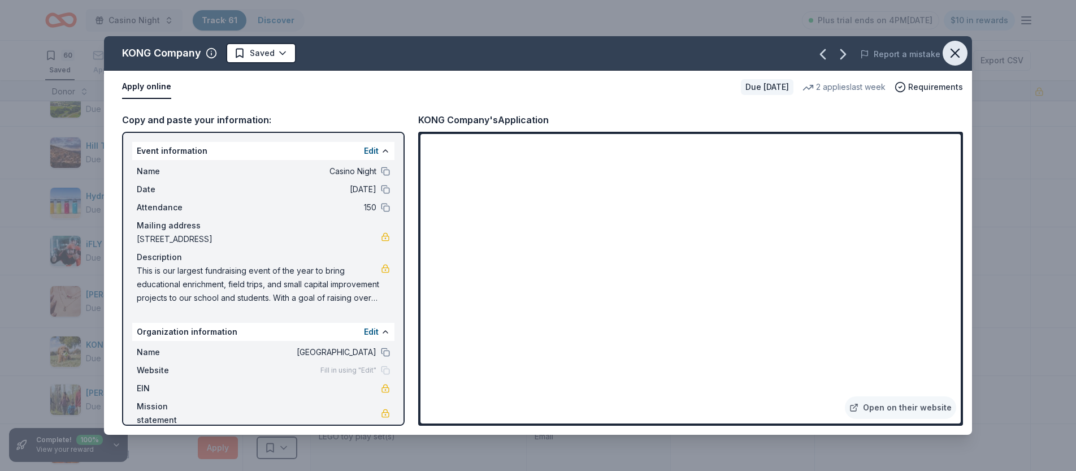
click at [955, 51] on icon "button" at bounding box center [955, 53] width 16 height 16
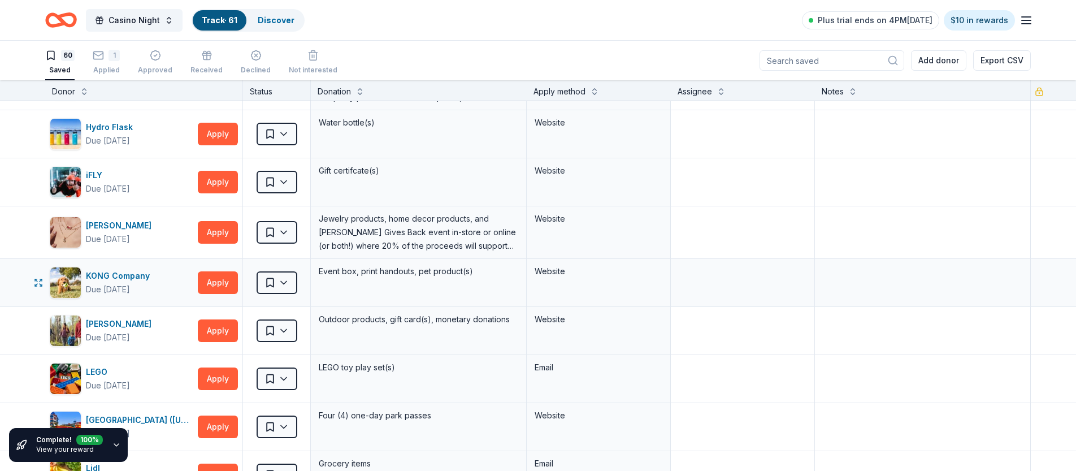
scroll to position [815, 0]
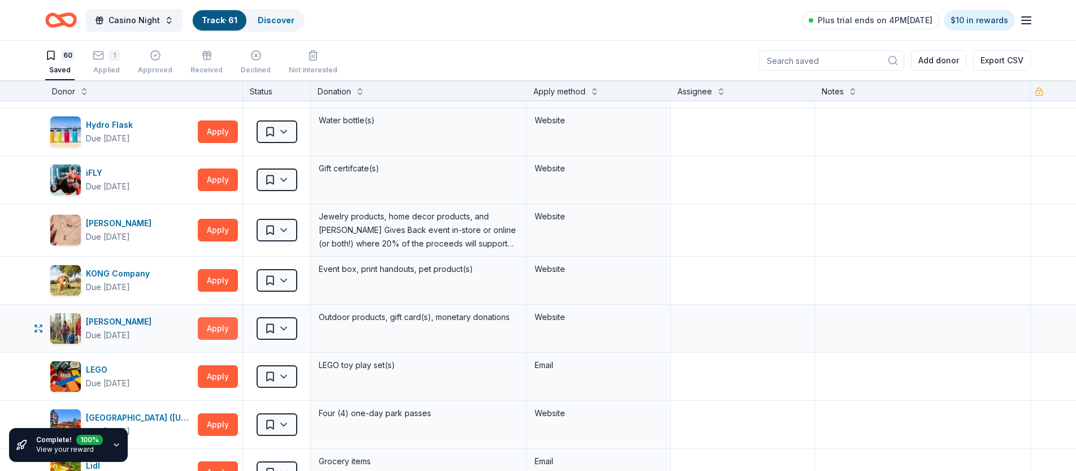
click at [231, 328] on button "Apply" at bounding box center [218, 328] width 40 height 23
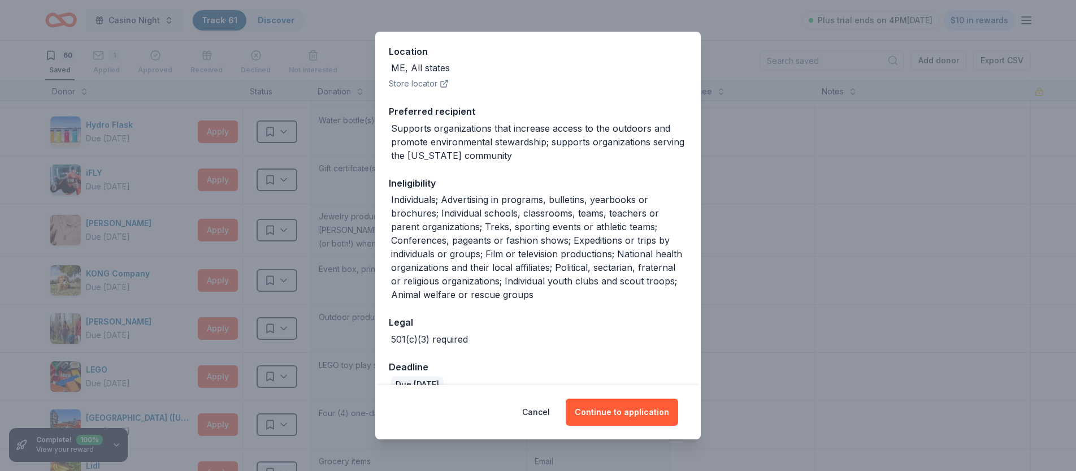
scroll to position [125, 0]
click at [550, 412] on button "Cancel" at bounding box center [536, 412] width 28 height 27
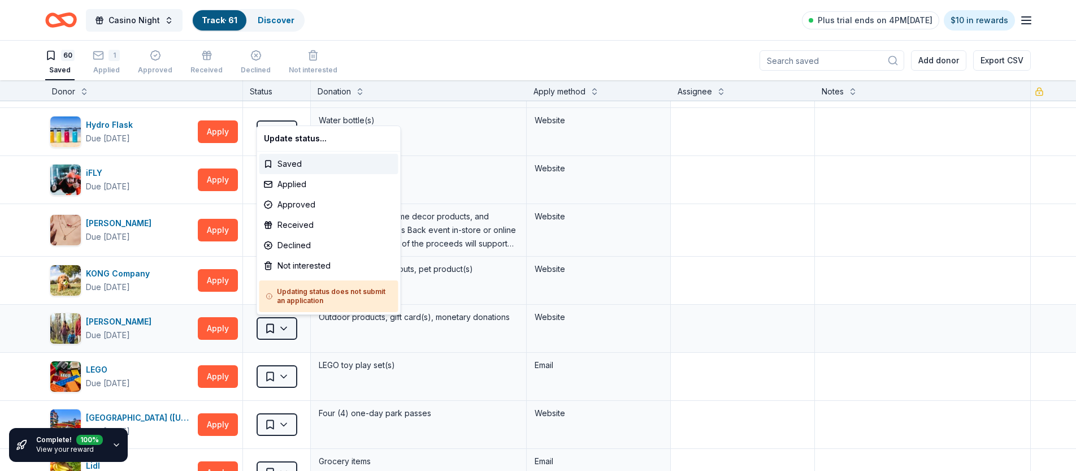
click at [289, 327] on html "Casino Night Track · 61 Discover Plus trial ends on 4PM[DATE] $10 in rewards 60…" at bounding box center [538, 235] width 1076 height 471
click at [309, 265] on div "Not interested" at bounding box center [328, 266] width 139 height 20
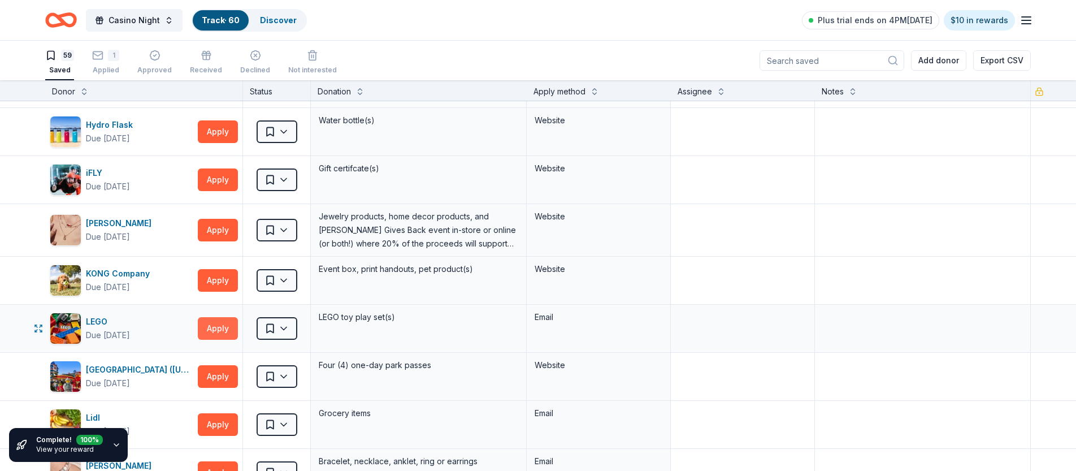
click at [222, 330] on button "Apply" at bounding box center [218, 328] width 40 height 23
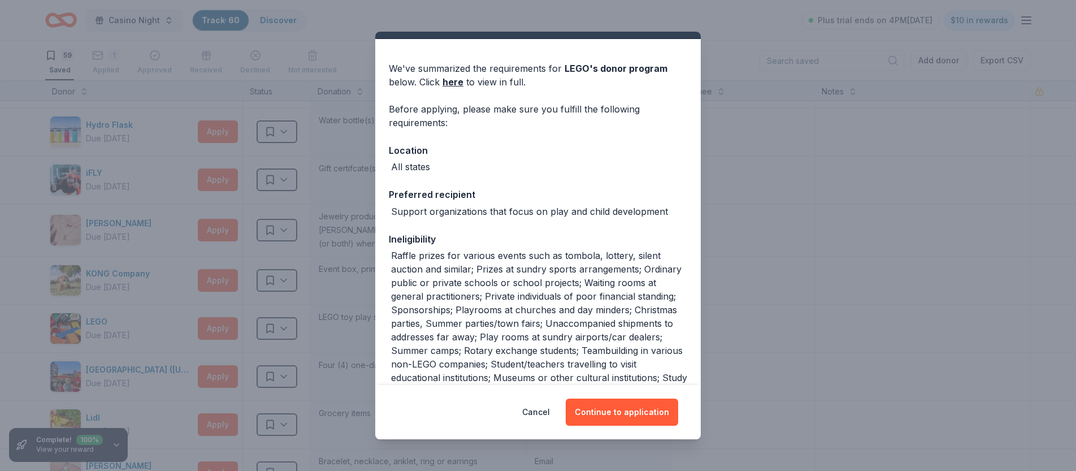
scroll to position [27, 0]
click at [819, 247] on div "Donor Program Requirements We've summarized the requirements for LEGO 's donor …" at bounding box center [538, 235] width 1076 height 471
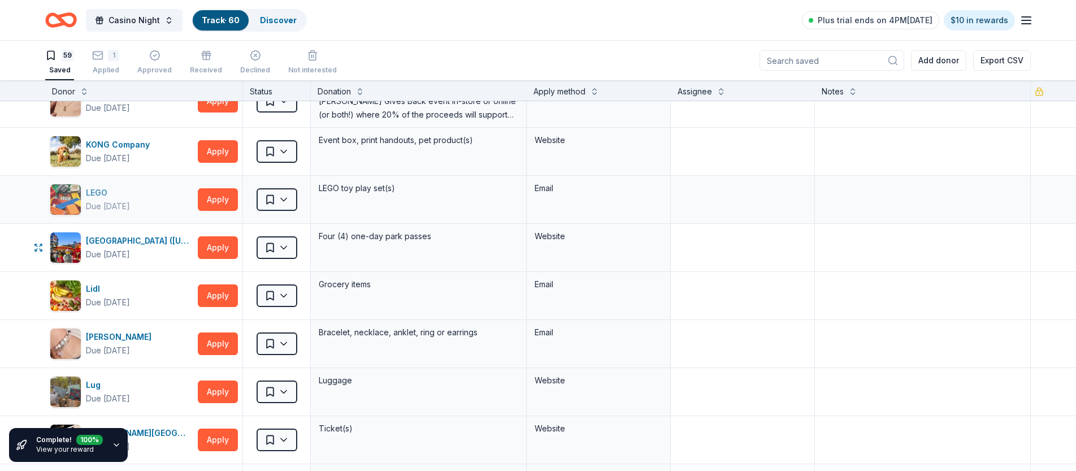
scroll to position [951, 0]
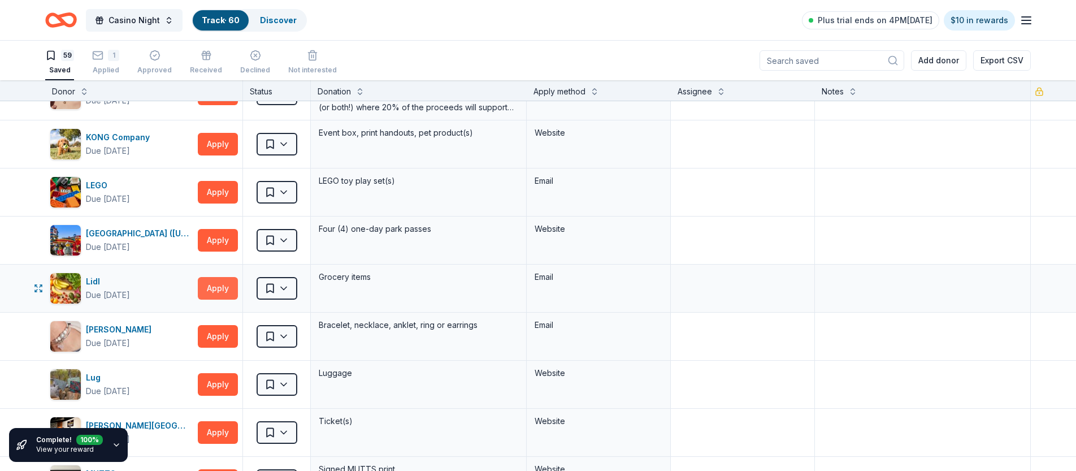
click at [219, 287] on button "Apply" at bounding box center [218, 288] width 40 height 23
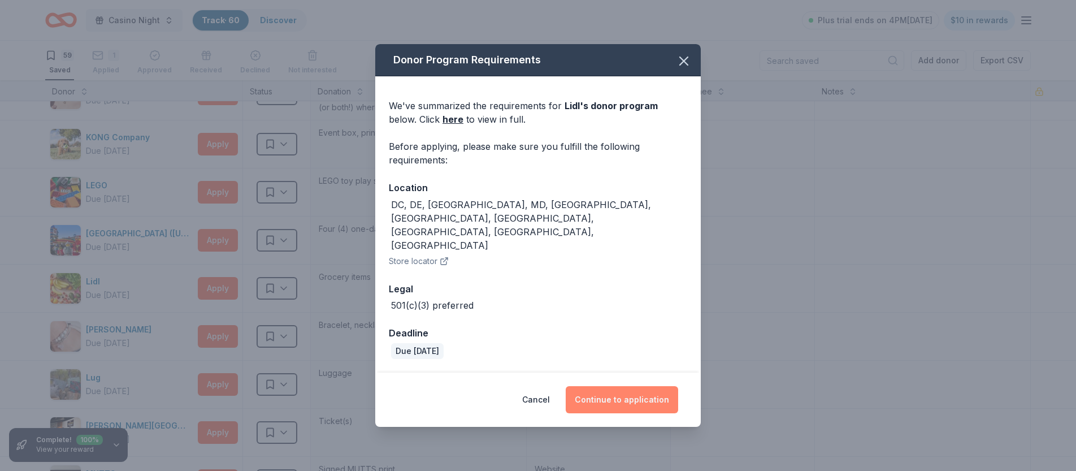
click at [599, 386] on button "Continue to application" at bounding box center [622, 399] width 113 height 27
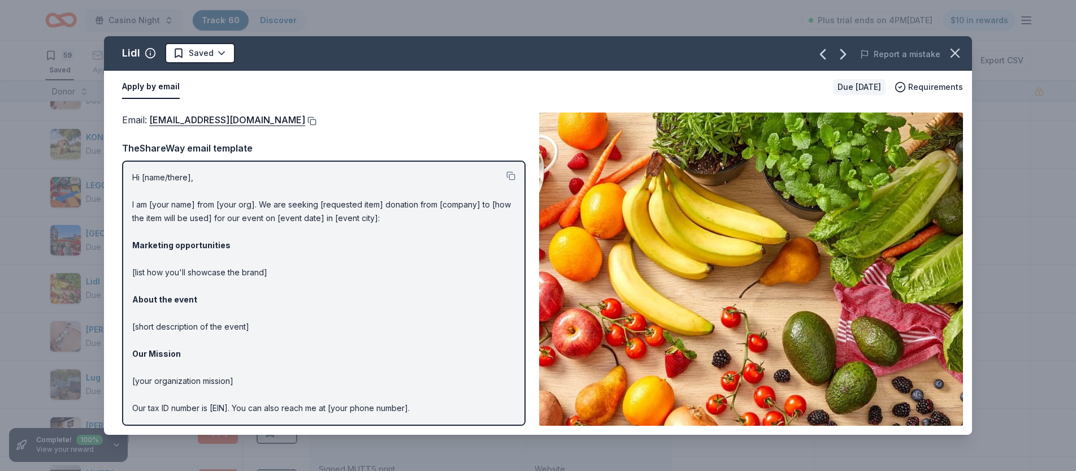
click at [305, 122] on button at bounding box center [310, 120] width 11 height 9
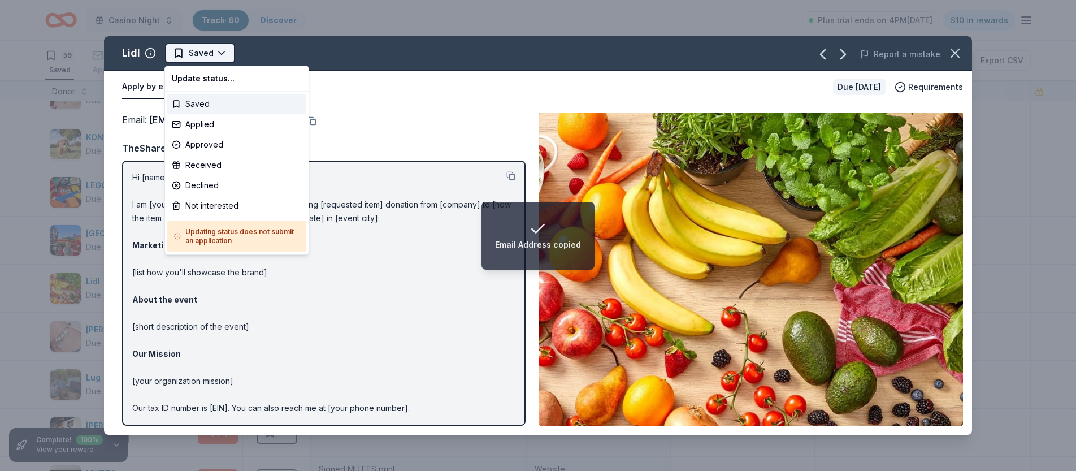
click at [219, 54] on html "Email Address copied Casino Night Track · 60 Discover Plus trial ends on 4PM[DA…" at bounding box center [538, 235] width 1076 height 471
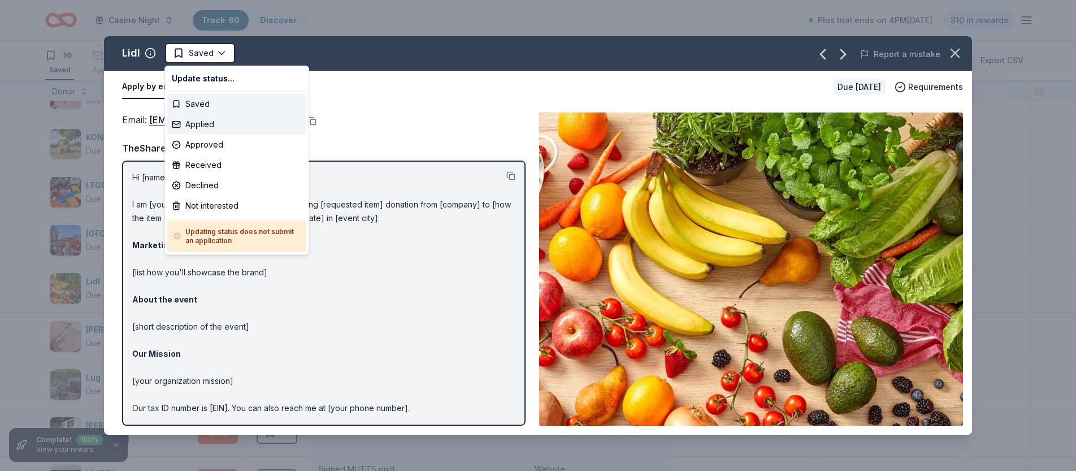
click at [203, 127] on div "Applied" at bounding box center [236, 124] width 139 height 20
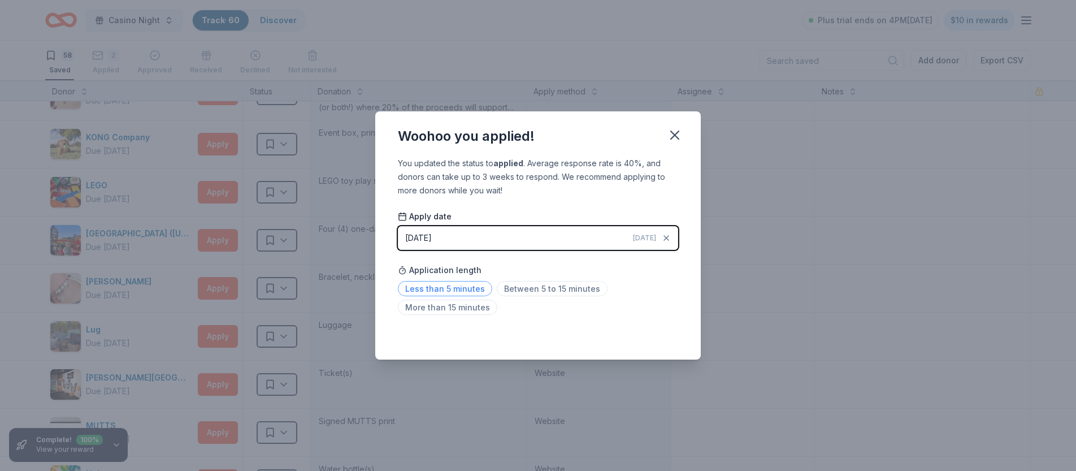
click at [465, 288] on span "Less than 5 minutes" at bounding box center [445, 288] width 94 height 15
click at [732, 252] on div "Woohoo you applied! You updated the status to applied . Average response rate i…" at bounding box center [538, 235] width 1076 height 471
click at [673, 135] on icon "button" at bounding box center [675, 135] width 16 height 16
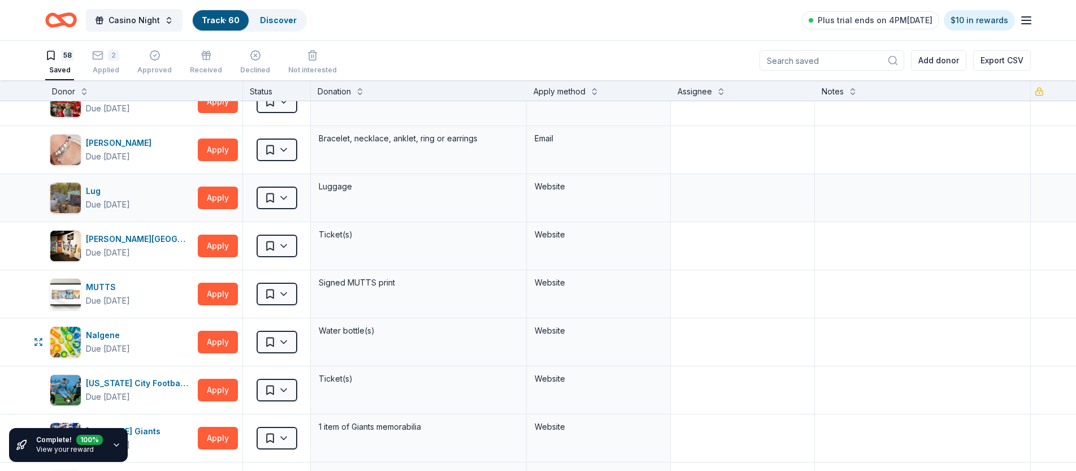
scroll to position [1105, 0]
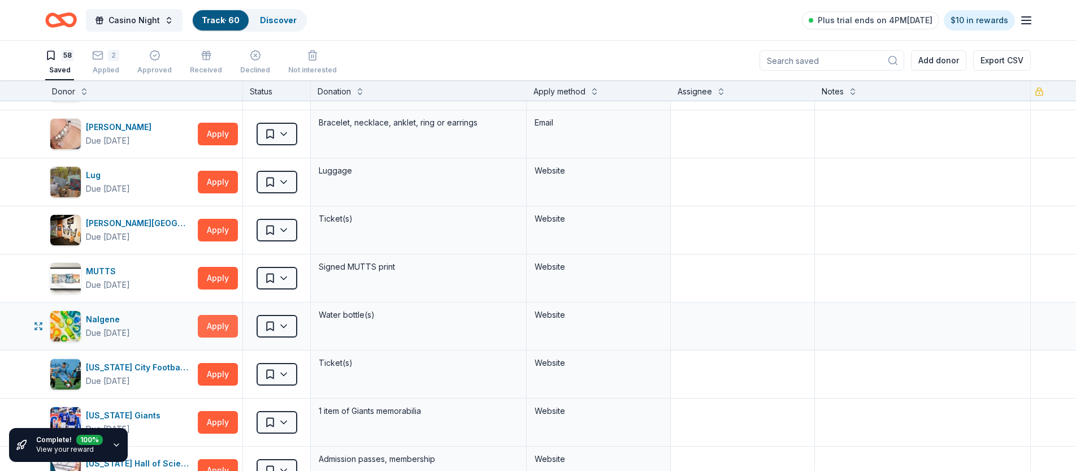
click at [211, 328] on button "Apply" at bounding box center [218, 326] width 40 height 23
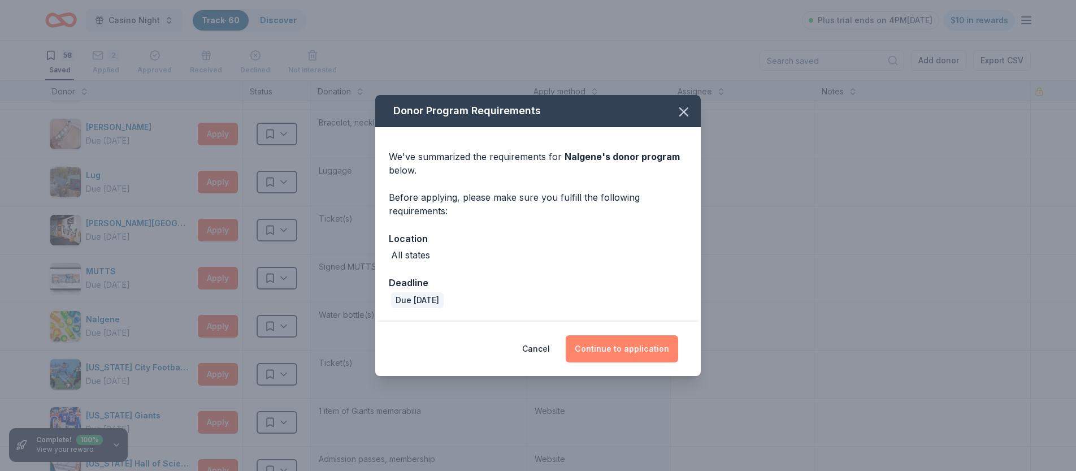
click at [598, 350] on button "Continue to application" at bounding box center [622, 348] width 113 height 27
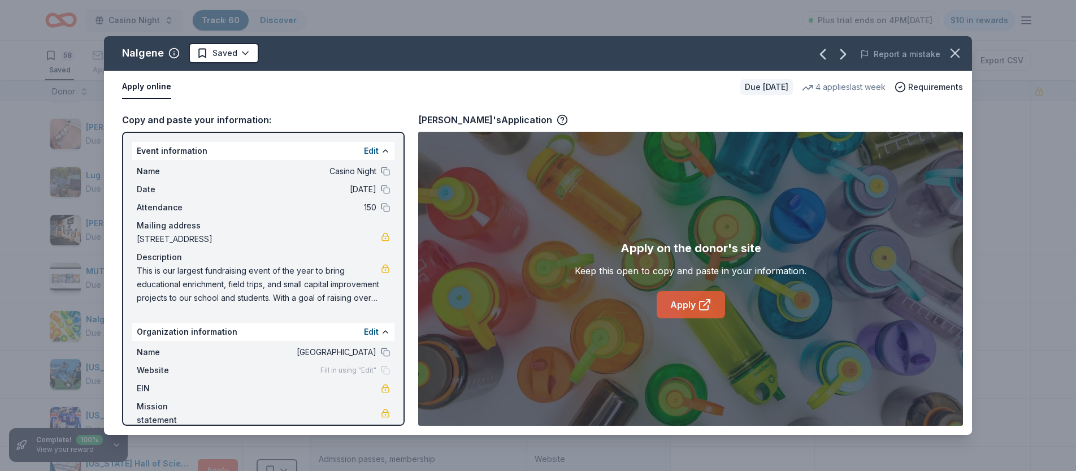
click at [687, 304] on link "Apply" at bounding box center [691, 304] width 68 height 27
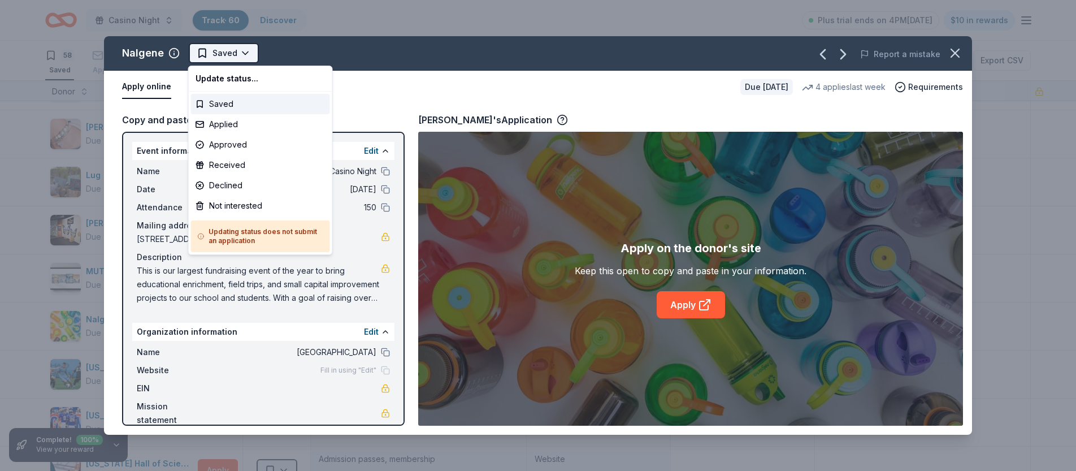
click at [234, 53] on html "Casino Night Track · 60 Discover Plus trial ends on 4PM[DATE] $10 in rewards 58…" at bounding box center [538, 235] width 1076 height 471
click at [217, 131] on div "Applied" at bounding box center [260, 124] width 139 height 20
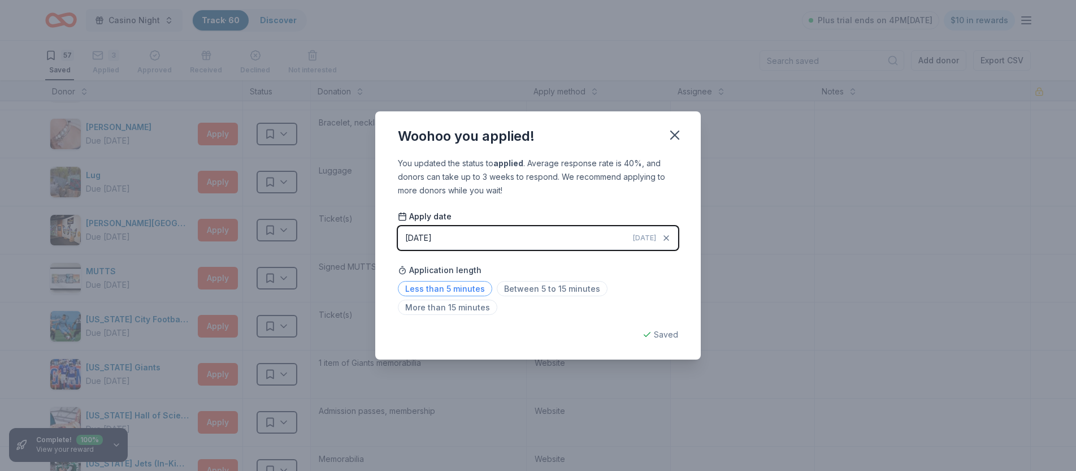
click at [473, 288] on span "Less than 5 minutes" at bounding box center [445, 288] width 94 height 15
click at [677, 133] on icon "button" at bounding box center [675, 135] width 16 height 16
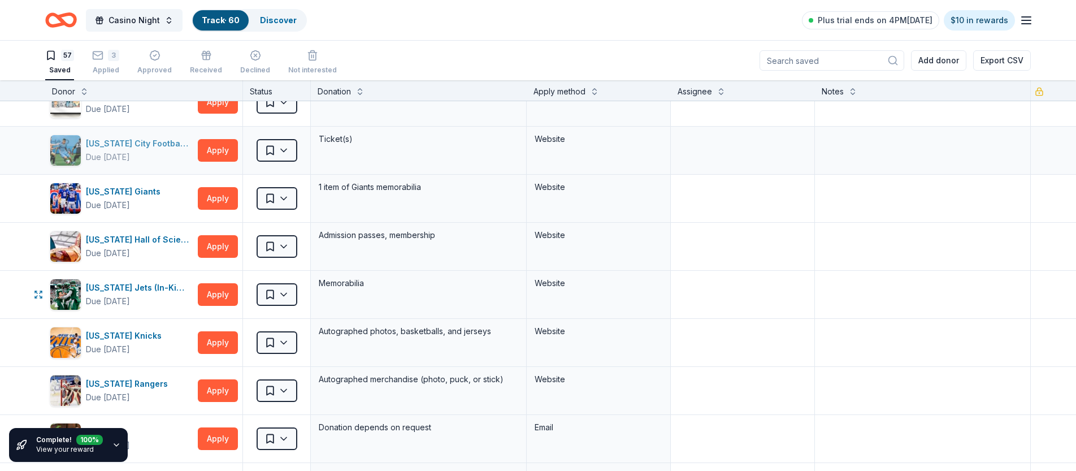
scroll to position [1287, 0]
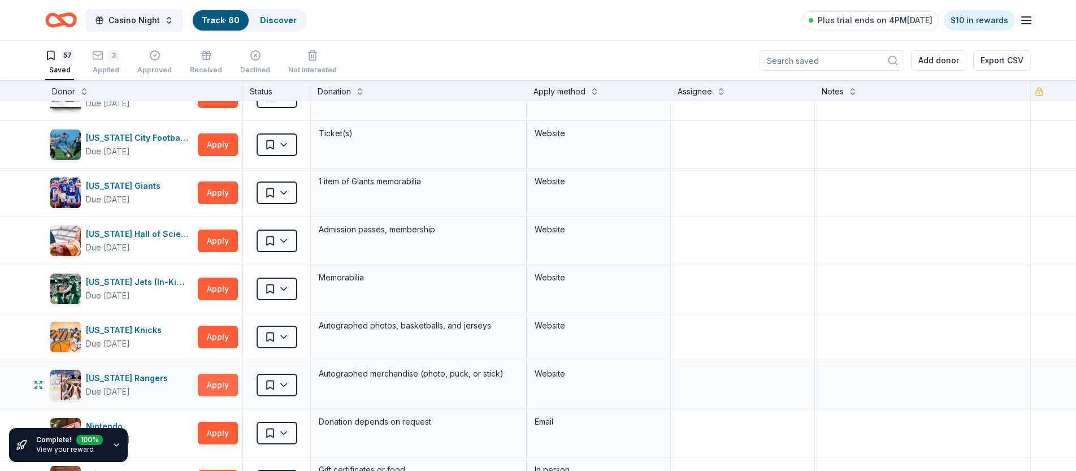
click at [215, 386] on button "Apply" at bounding box center [218, 385] width 40 height 23
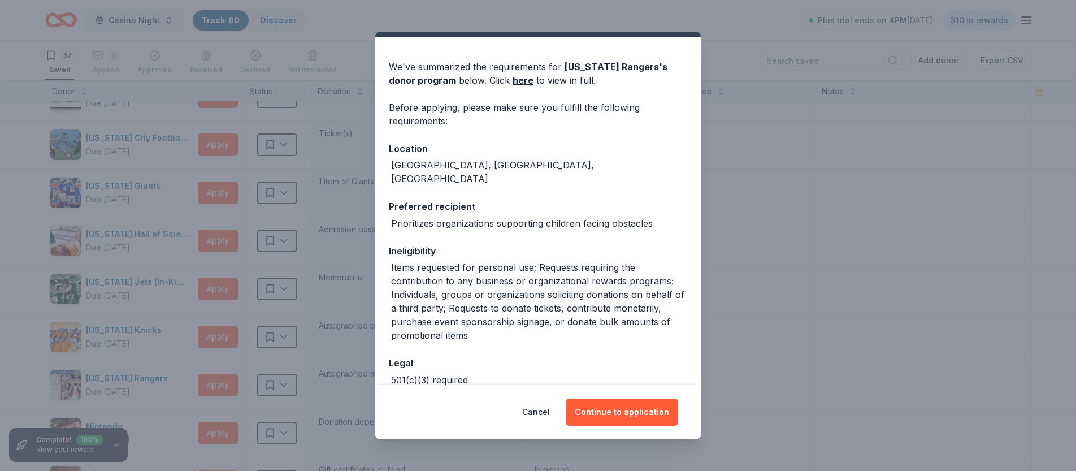
scroll to position [32, 0]
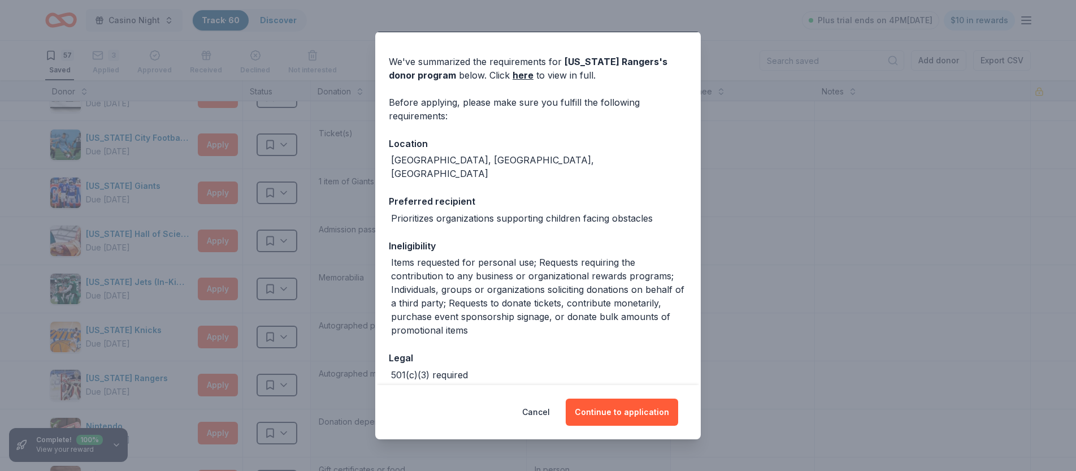
click at [140, 349] on div "Donor Program Requirements We've summarized the requirements for [US_STATE] Ran…" at bounding box center [538, 235] width 1076 height 471
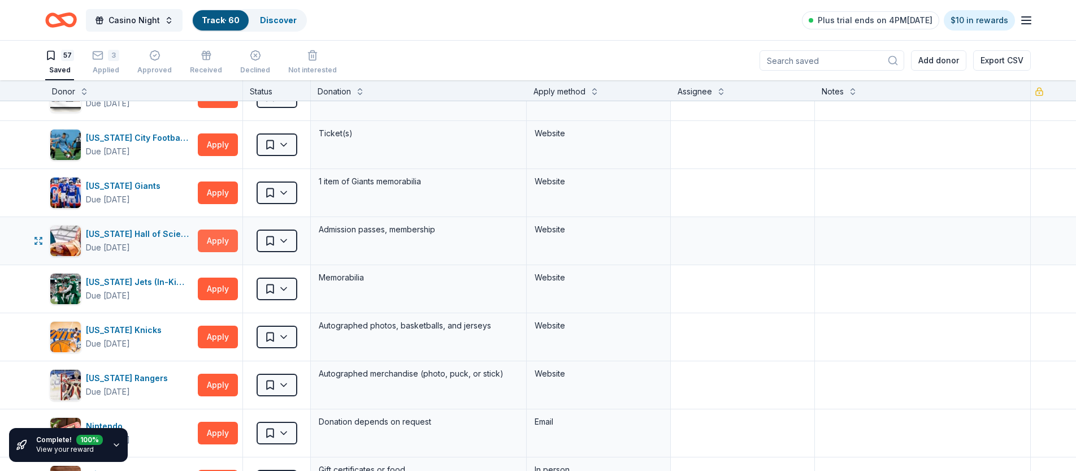
click at [219, 234] on button "Apply" at bounding box center [218, 241] width 40 height 23
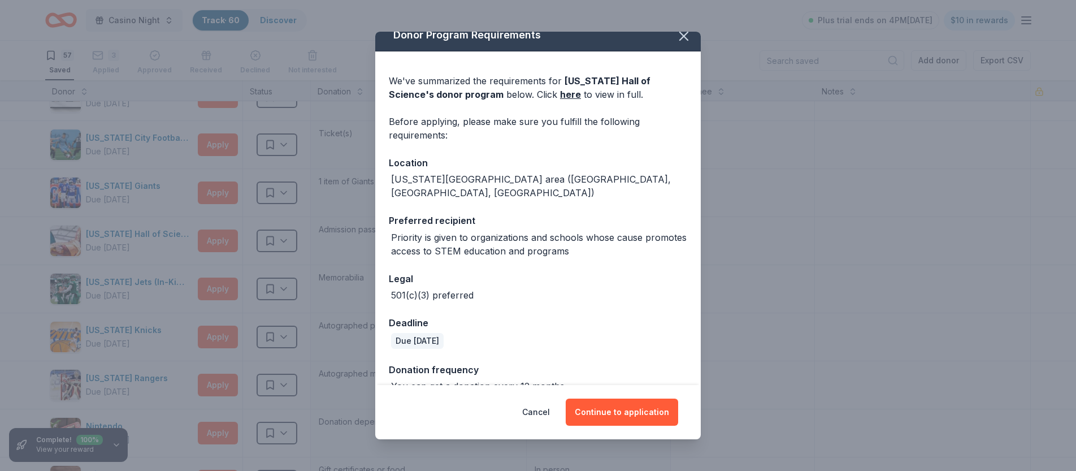
scroll to position [20, 0]
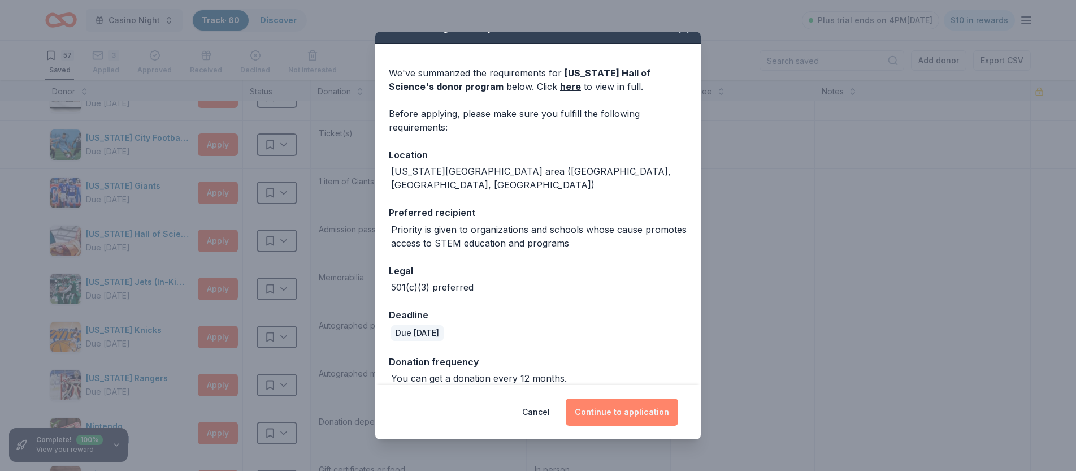
click at [599, 412] on button "Continue to application" at bounding box center [622, 412] width 113 height 27
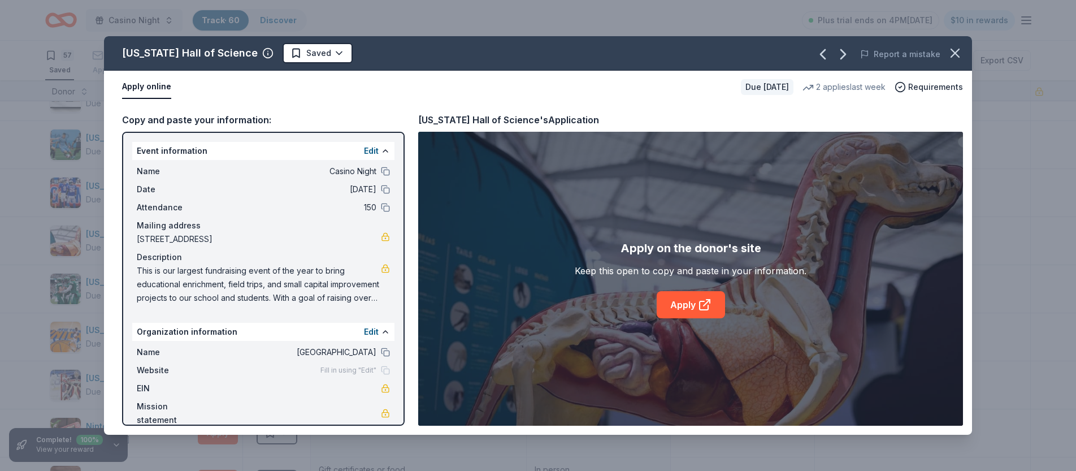
click at [607, 246] on div "Apply on the donor's site Keep this open to copy and paste in your information.…" at bounding box center [691, 278] width 232 height 79
click at [683, 305] on link "Apply" at bounding box center [691, 304] width 68 height 27
click at [307, 58] on html "Casino Night Track · 60 Discover Plus trial ends on 4PM[DATE] $10 in rewards 57…" at bounding box center [538, 235] width 1076 height 471
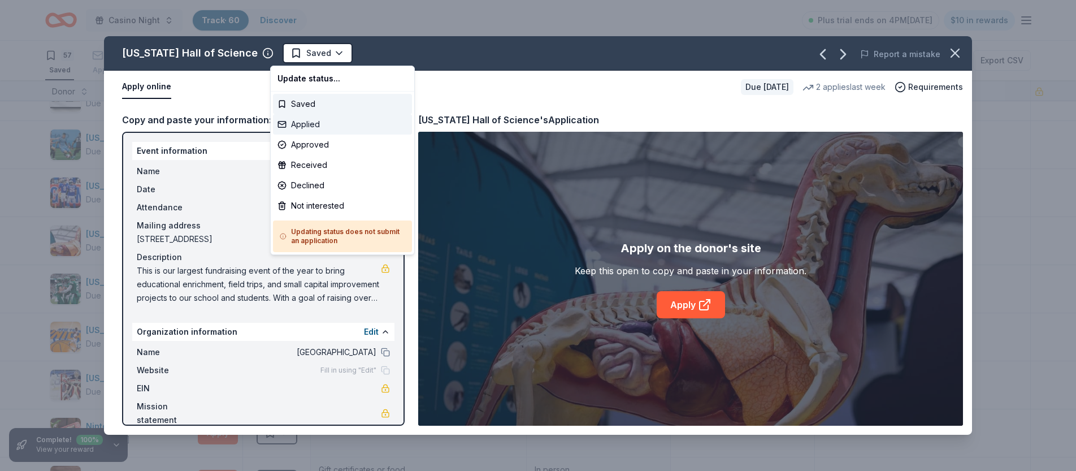
click at [312, 130] on div "Applied" at bounding box center [342, 124] width 139 height 20
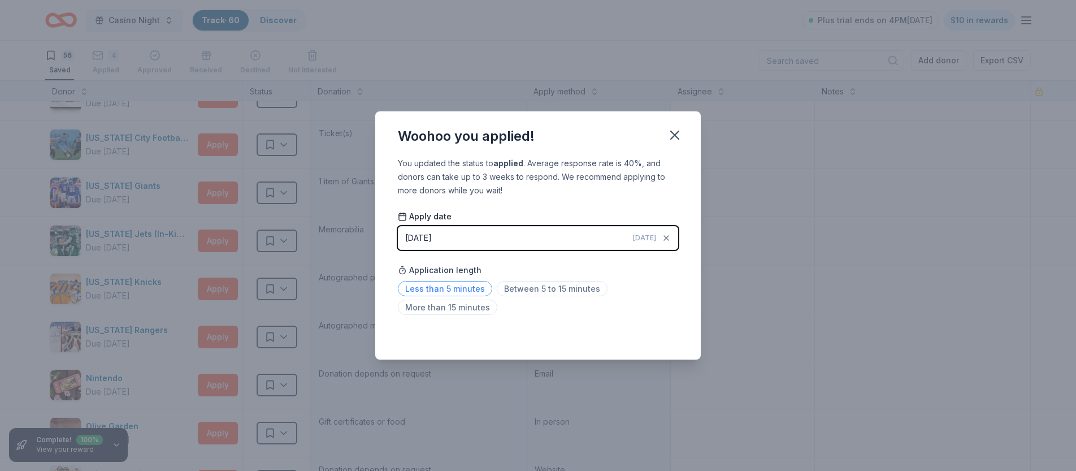
click at [455, 289] on span "Less than 5 minutes" at bounding box center [445, 288] width 94 height 15
click at [676, 131] on icon "button" at bounding box center [675, 135] width 16 height 16
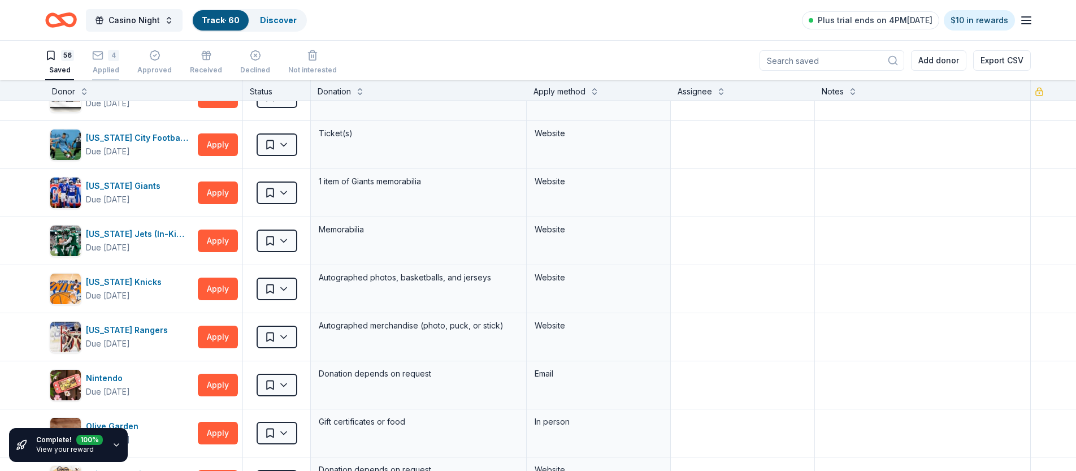
click at [109, 57] on div "4" at bounding box center [113, 55] width 11 height 11
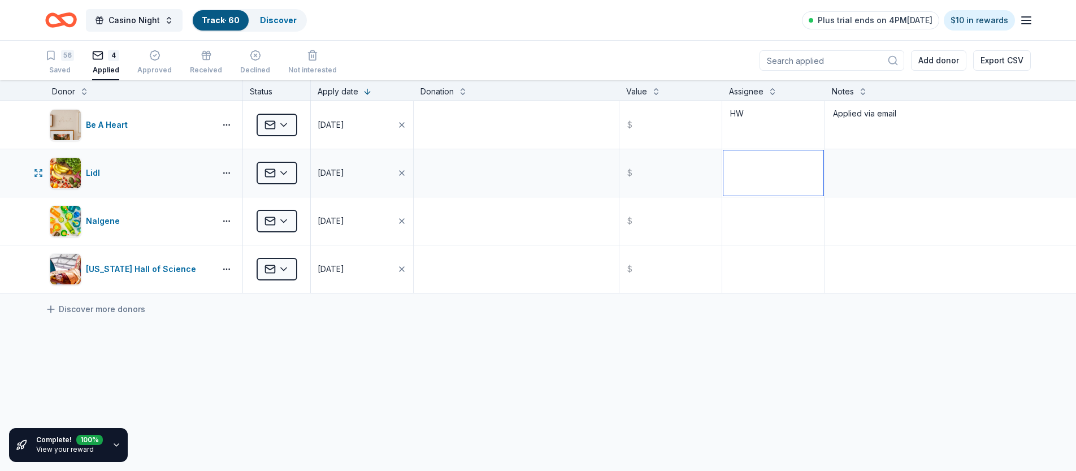
click at [755, 179] on textarea at bounding box center [774, 172] width 100 height 45
type textarea "HW"
type textarea "email application"
click at [753, 221] on textarea at bounding box center [774, 220] width 100 height 45
type textarea "HW"
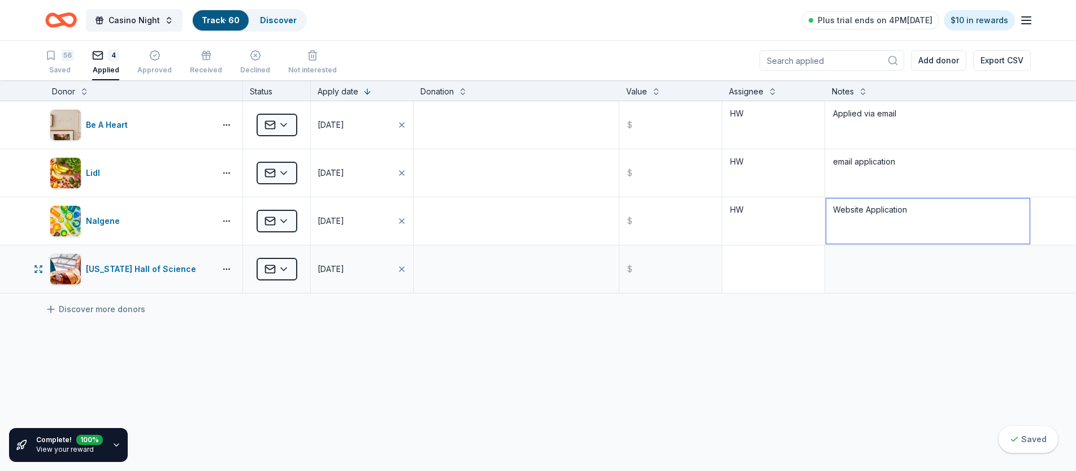
type textarea "Website Application"
click at [775, 271] on textarea at bounding box center [774, 268] width 100 height 45
type textarea "HW"
type textarea "Google Form Submission"
click at [641, 362] on div "Be A Heart Applied [DATE] $ HW Applied via email Lidl Applied [DATE] $ HW email…" at bounding box center [538, 303] width 1076 height 405
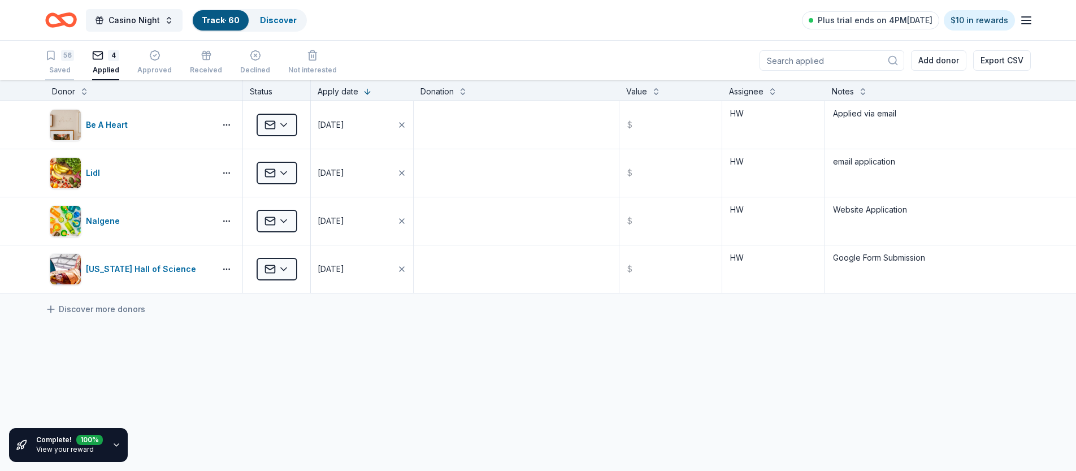
click at [63, 59] on div "56" at bounding box center [67, 55] width 13 height 11
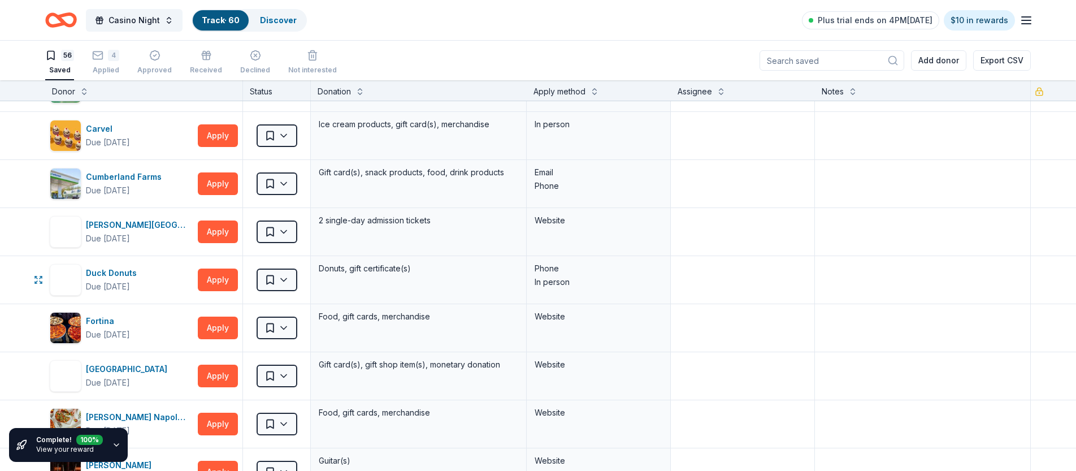
scroll to position [327, 0]
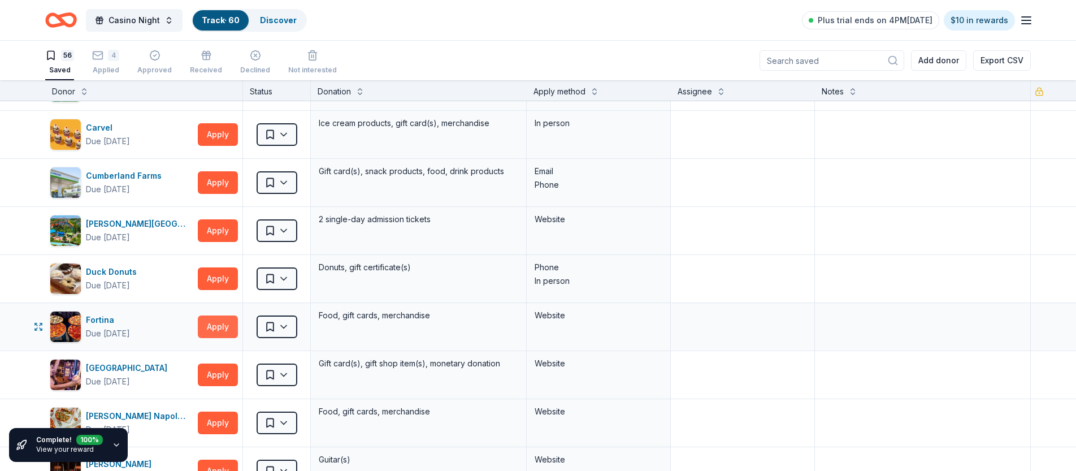
click at [222, 332] on button "Apply" at bounding box center [218, 326] width 40 height 23
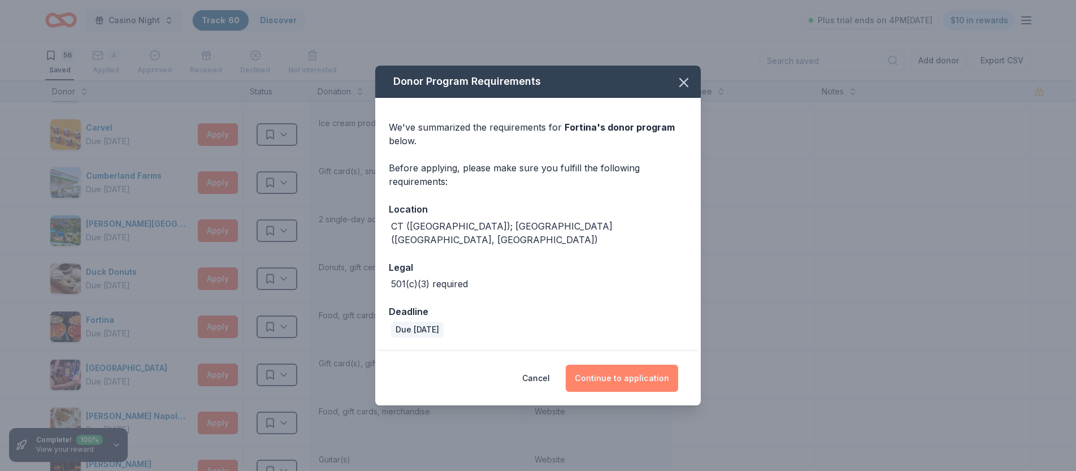
click at [610, 368] on button "Continue to application" at bounding box center [622, 378] width 113 height 27
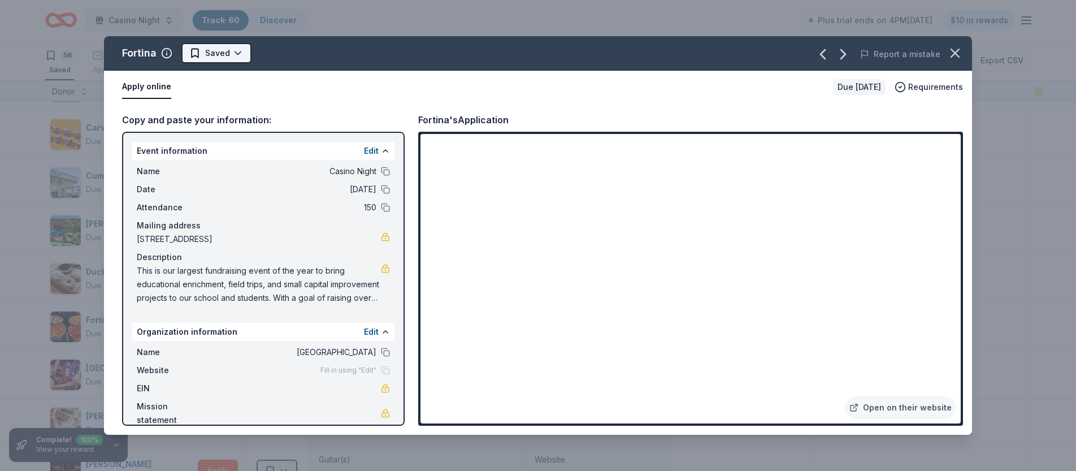
click at [240, 47] on html "Casino Night Track · 60 Discover Plus trial ends on 4PM[DATE] $10 in rewards 56…" at bounding box center [538, 235] width 1076 height 471
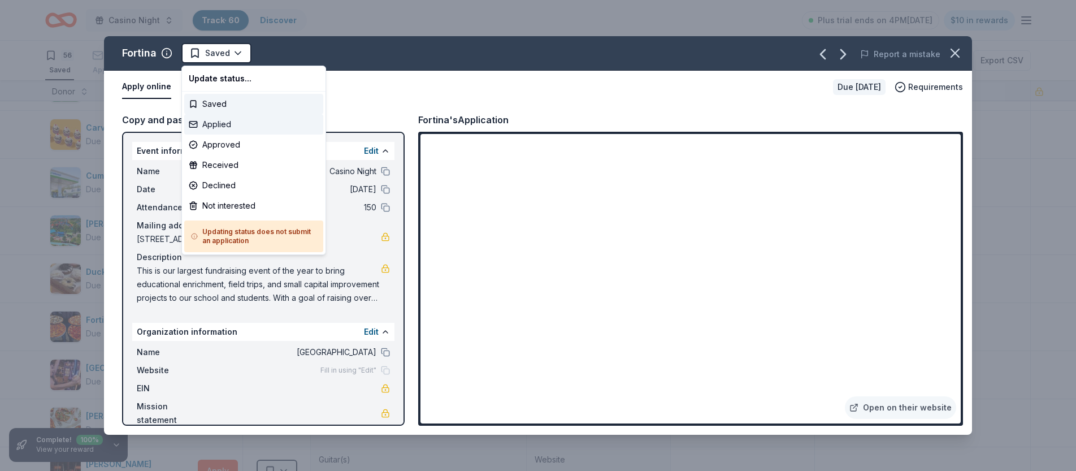
click at [214, 126] on div "Applied" at bounding box center [253, 124] width 139 height 20
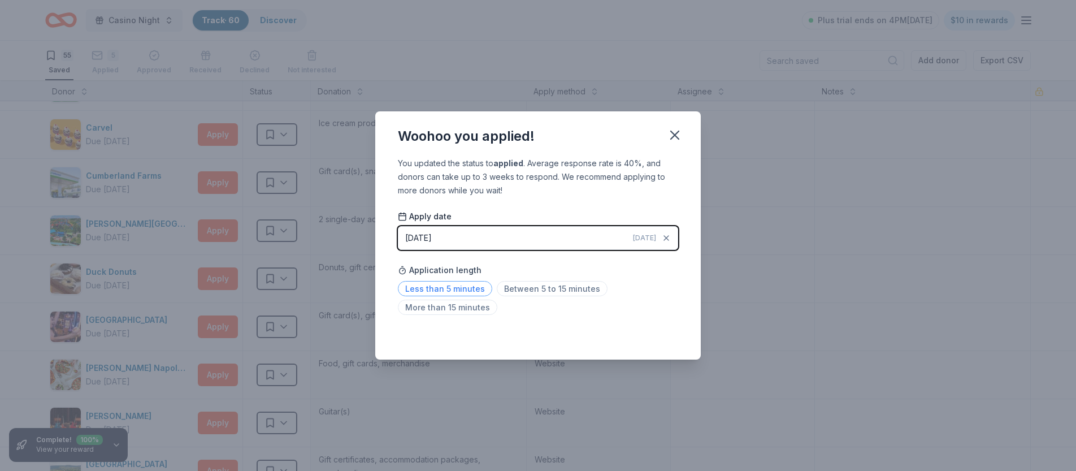
click at [434, 290] on span "Less than 5 minutes" at bounding box center [445, 288] width 94 height 15
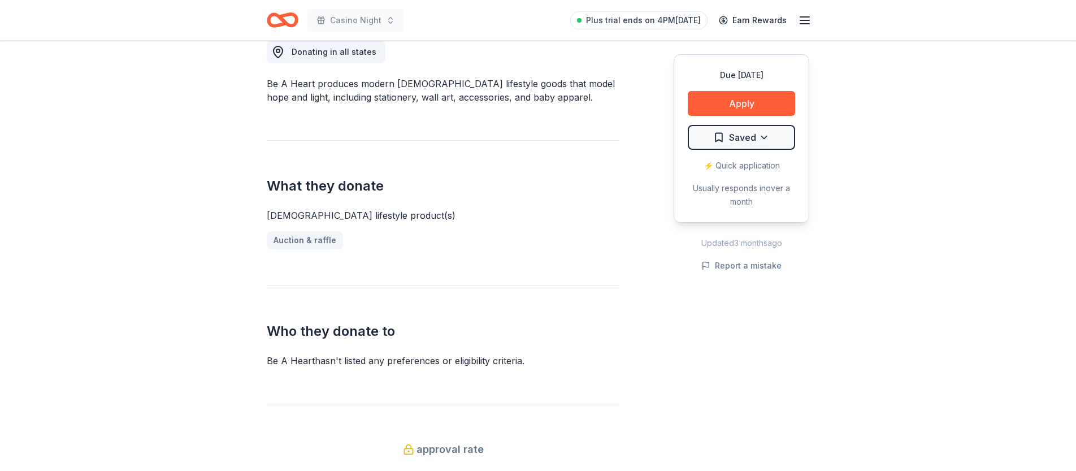
scroll to position [285, 0]
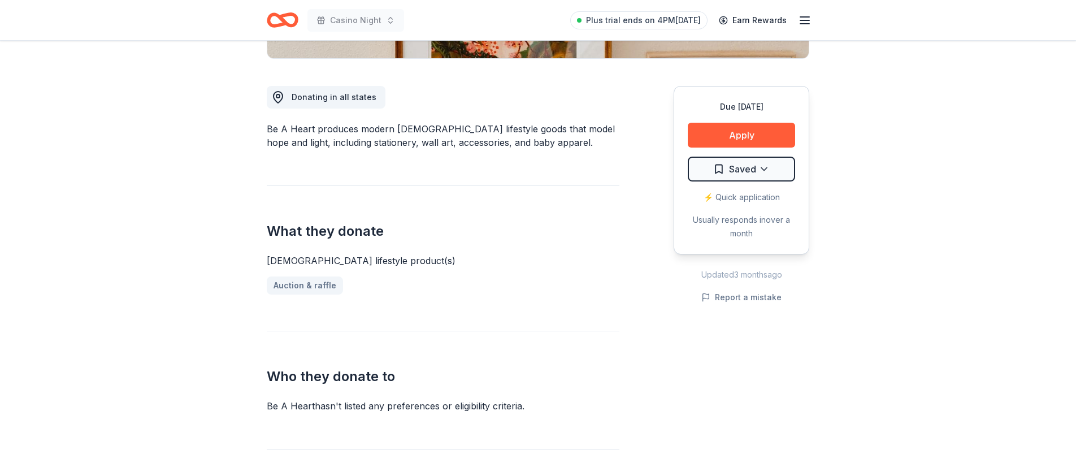
click at [745, 198] on div "⚡️ Quick application" at bounding box center [741, 198] width 107 height 14
click at [748, 134] on button "Apply" at bounding box center [741, 135] width 107 height 25
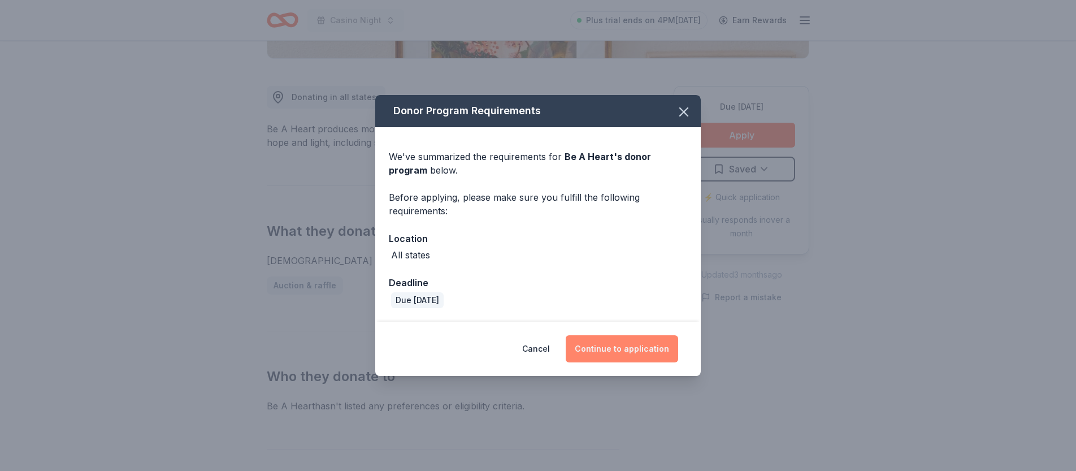
click at [604, 349] on button "Continue to application" at bounding box center [622, 348] width 113 height 27
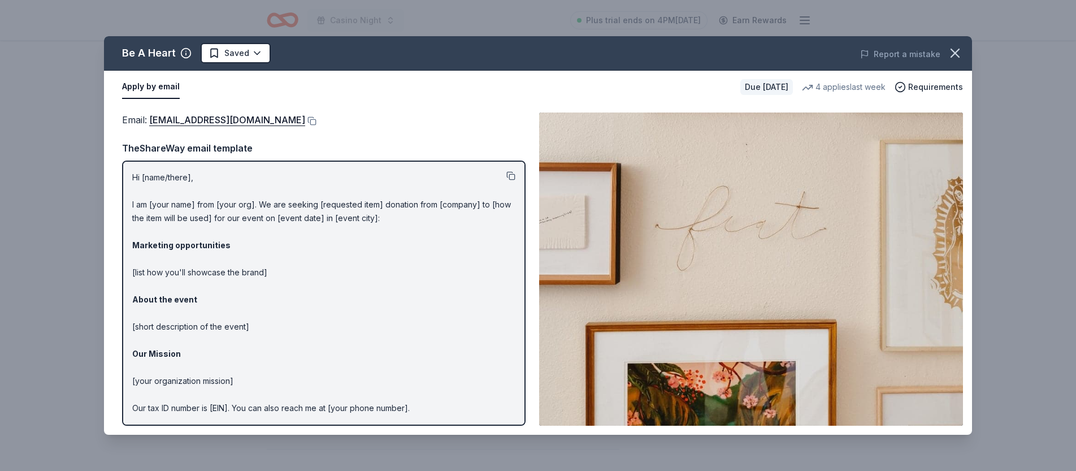
click at [513, 173] on button at bounding box center [511, 175] width 9 height 9
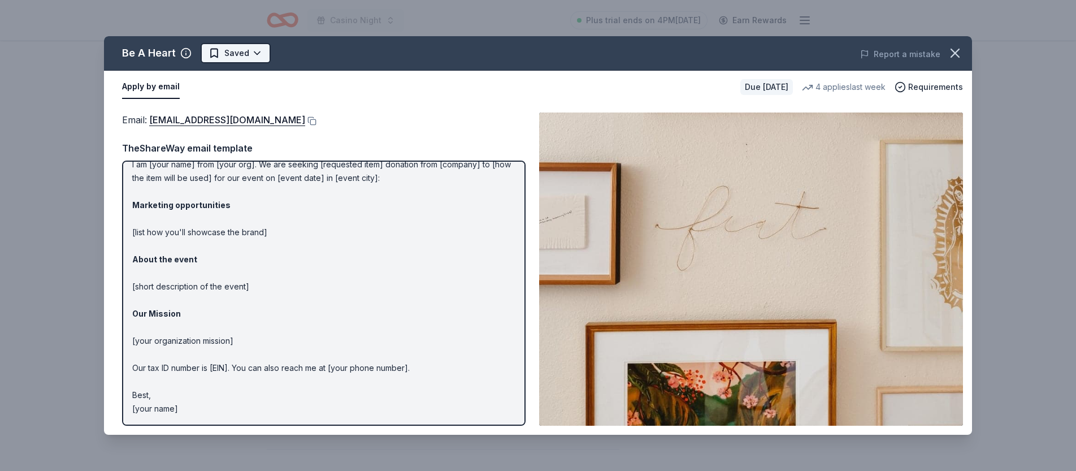
scroll to position [0, 0]
click at [255, 53] on html "Casino Night Plus trial ends on 4PM[DATE] Earn Rewards Due [DATE] Share Be A He…" at bounding box center [538, 235] width 1076 height 471
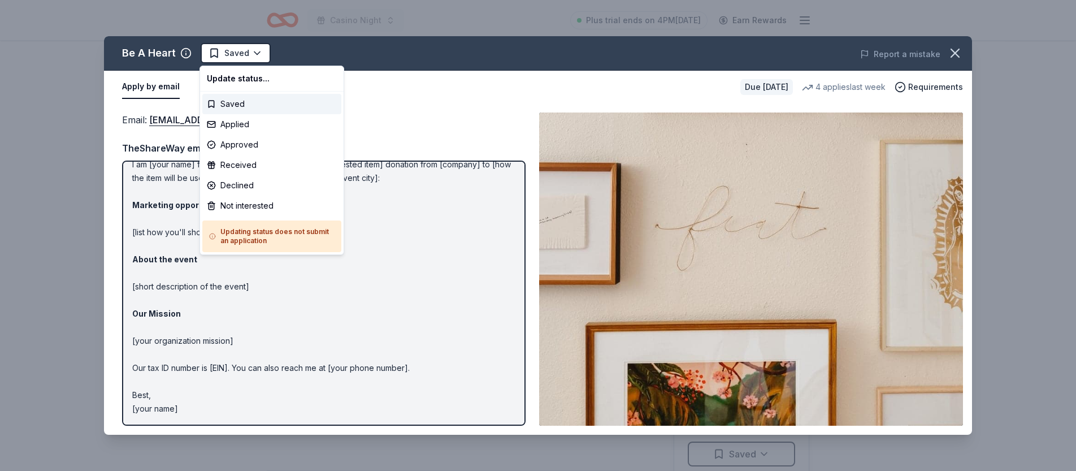
click at [162, 192] on html "Casino Night Plus trial ends on 4PM[DATE] Earn Rewards Due [DATE] Share Be A He…" at bounding box center [538, 235] width 1076 height 471
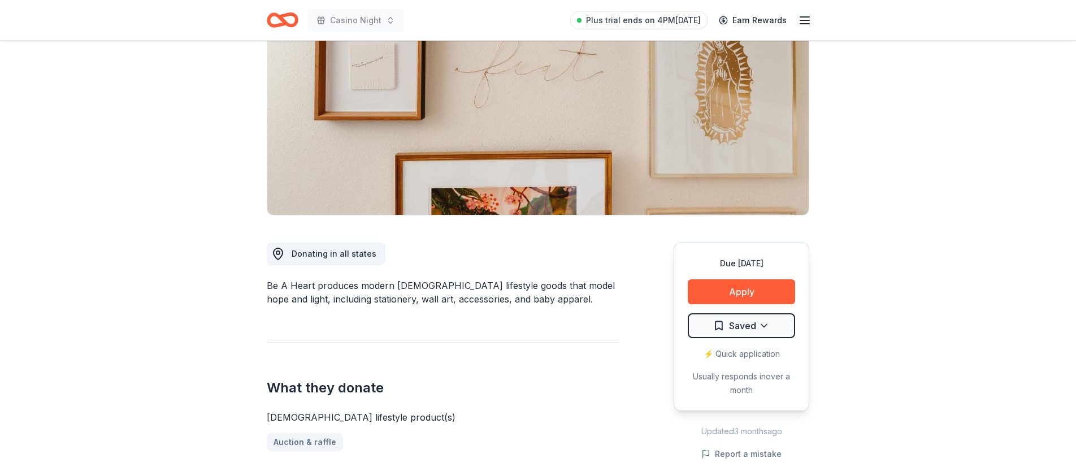
scroll to position [129, 0]
